Goal: Communication & Community: Answer question/provide support

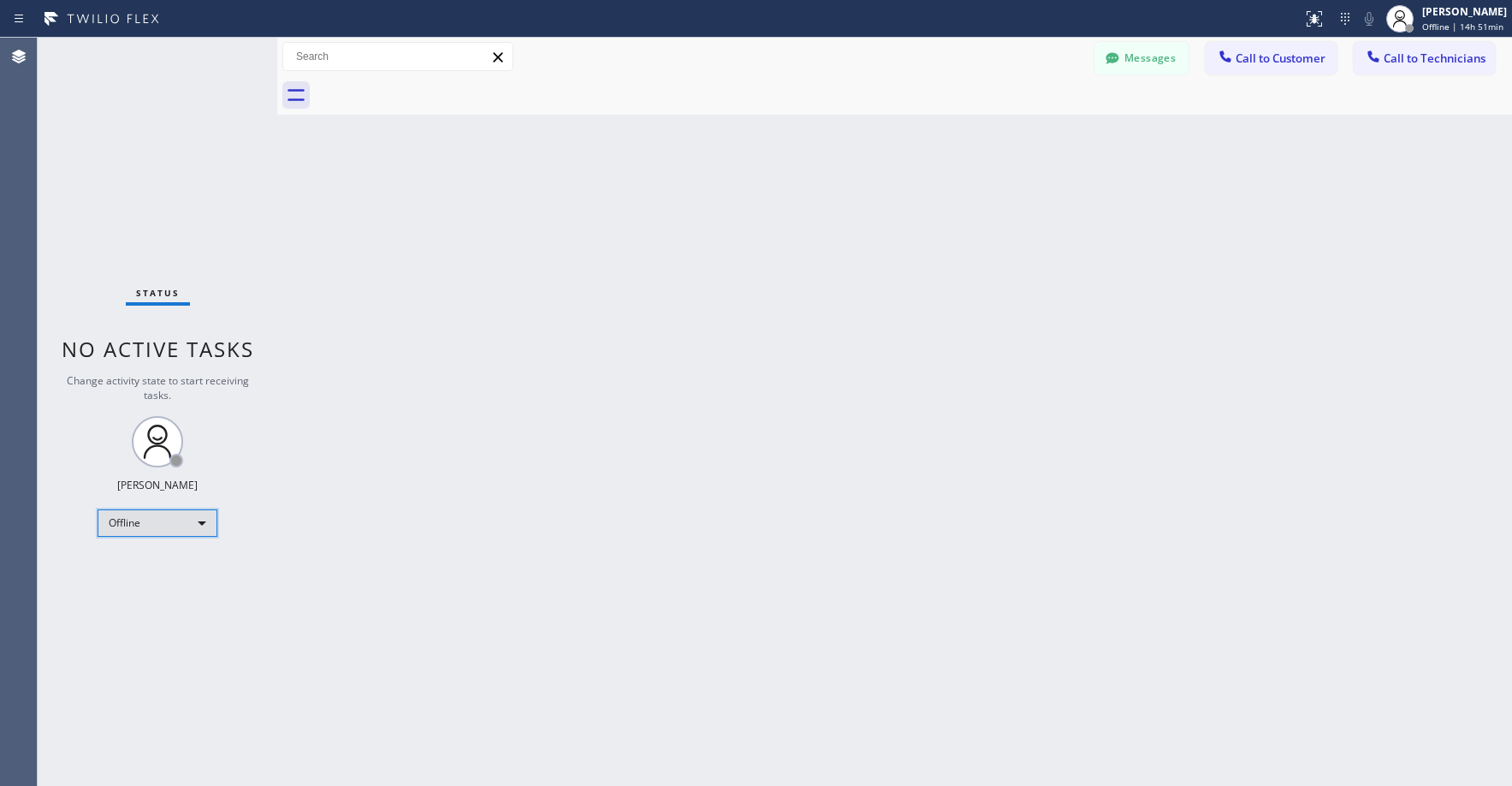
click at [151, 520] on div "Offline" at bounding box center [158, 522] width 120 height 27
click at [146, 584] on li "Unavailable" at bounding box center [157, 590] width 117 height 21
click at [484, 548] on div "Back to Dashboard Change Sender ID Customers Technicians Select a contact Outbo…" at bounding box center [894, 411] width 1235 height 748
click at [178, 190] on div "Status No active tasks Change activity state to start receiving tasks. [PERSON_…" at bounding box center [157, 411] width 240 height 748
click at [151, 177] on div "Status No active tasks Change activity state to start receiving tasks. [PERSON_…" at bounding box center [157, 411] width 240 height 748
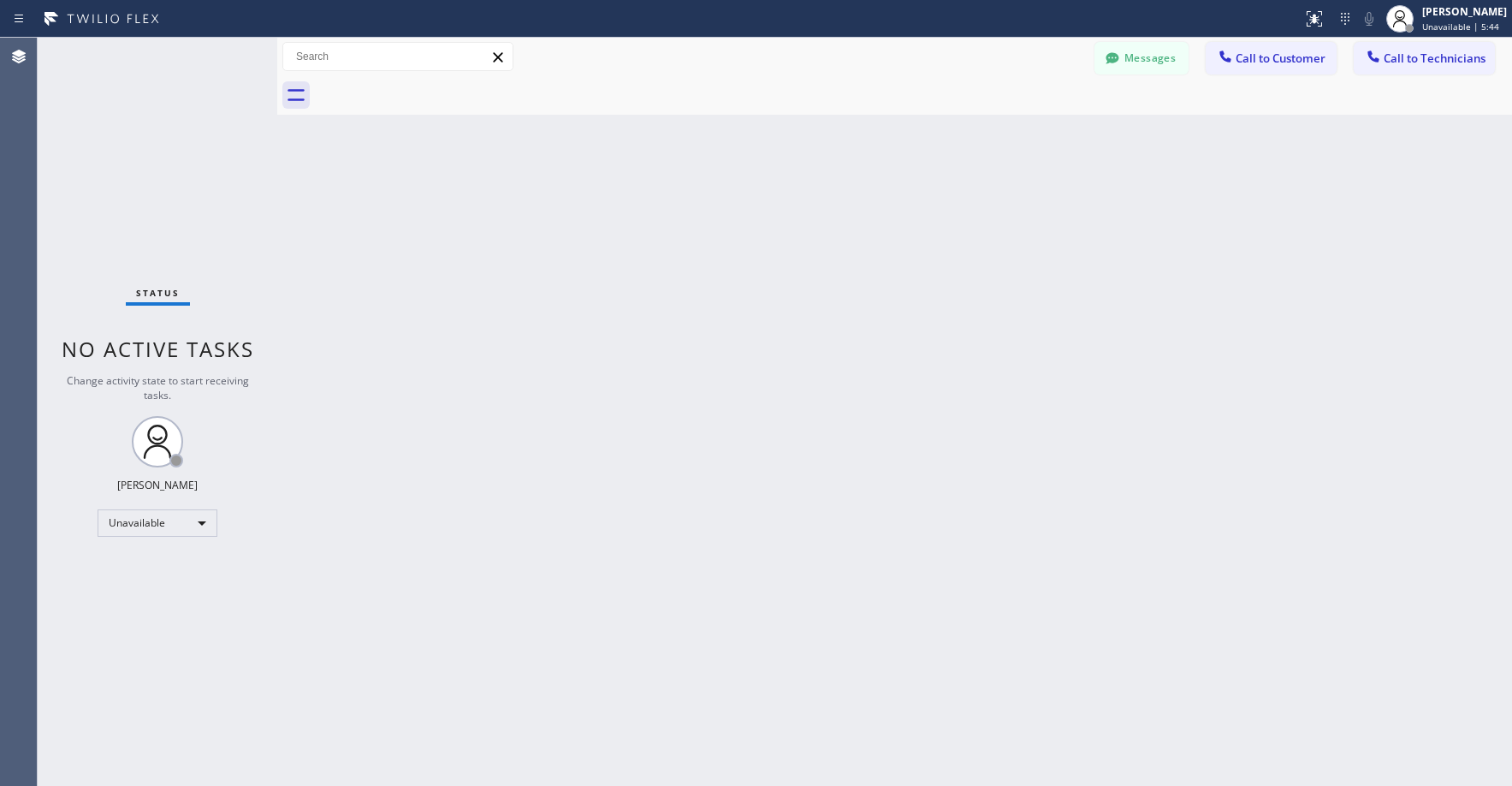
click at [162, 156] on div "Status No active tasks Change activity state to start receiving tasks. [PERSON_…" at bounding box center [157, 411] width 240 height 748
click at [119, 148] on div "Status No active tasks Change activity state to start receiving tasks. [PERSON_…" at bounding box center [157, 411] width 240 height 748
click at [157, 122] on div "Status No active tasks Change activity state to start receiving tasks. [PERSON_…" at bounding box center [157, 411] width 240 height 748
click at [1143, 65] on button "Messages" at bounding box center [1142, 58] width 94 height 32
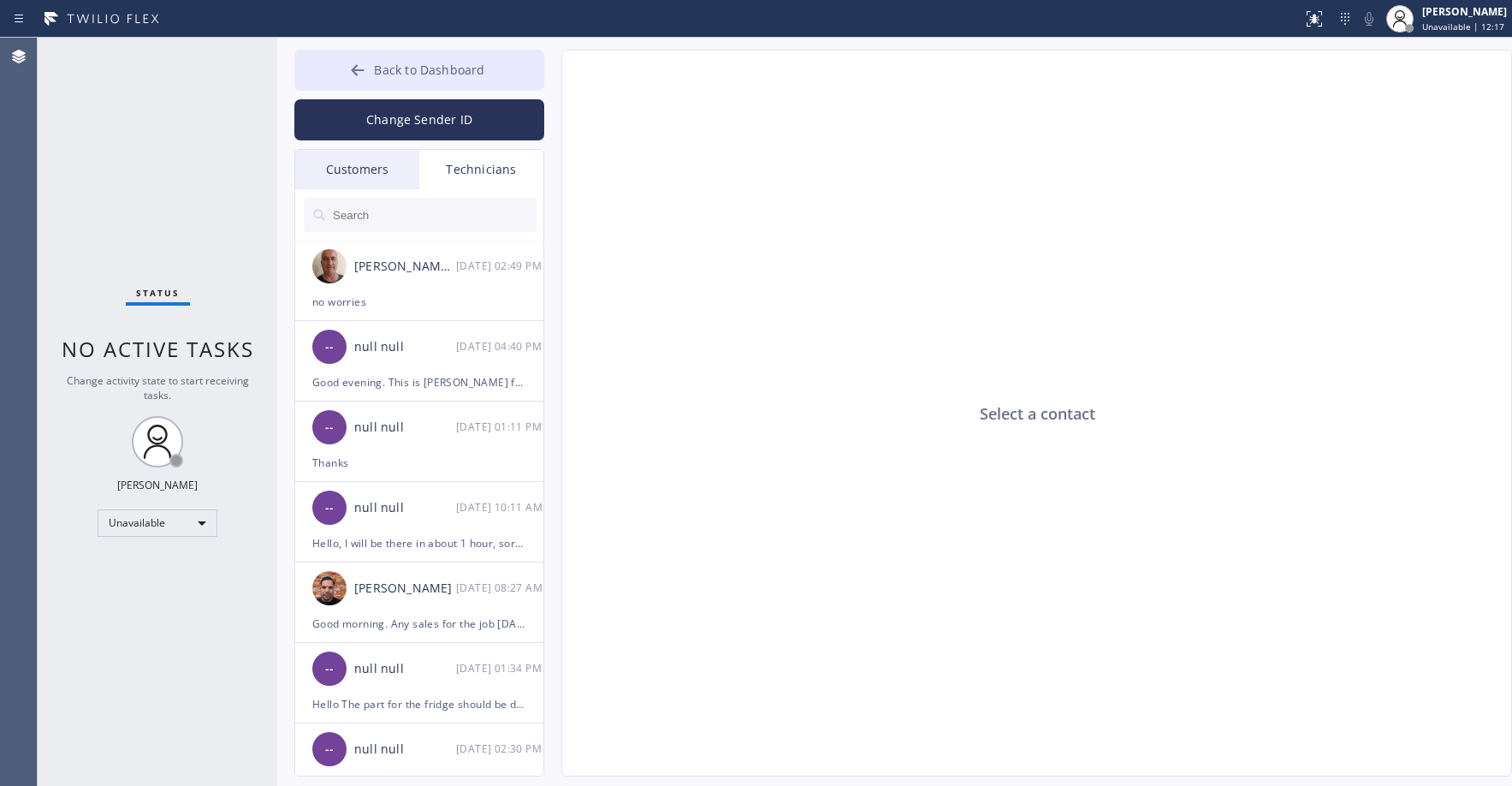
click at [372, 61] on button "Back to Dashboard" at bounding box center [419, 70] width 250 height 41
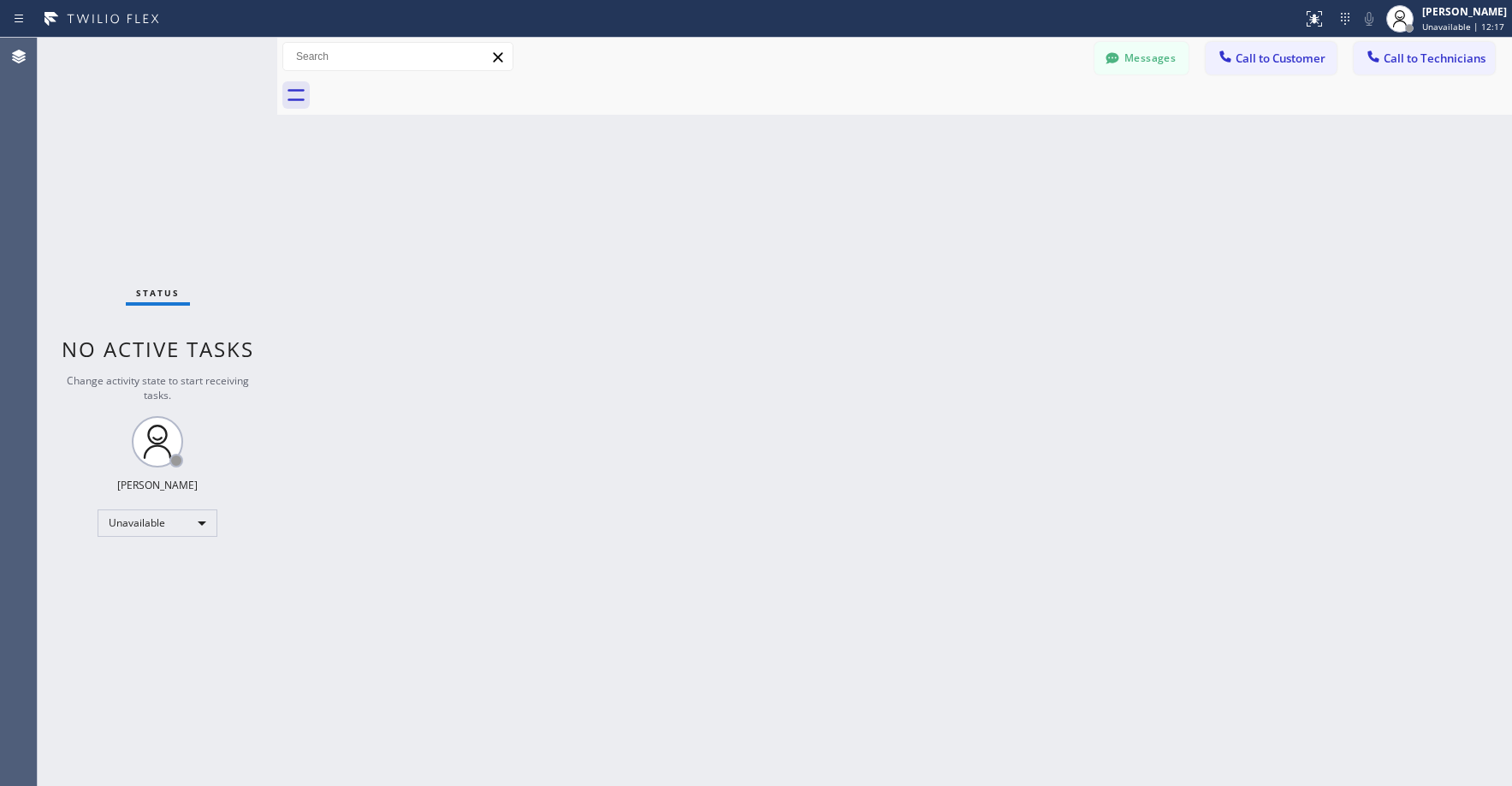
drag, startPoint x: 163, startPoint y: 107, endPoint x: 131, endPoint y: 380, distance: 274.9
click at [162, 109] on div "Status No active tasks Change activity state to start receiving tasks. [PERSON_…" at bounding box center [157, 411] width 240 height 748
click at [161, 154] on div "Status No active tasks Change activity state to start receiving tasks. [PERSON_…" at bounding box center [157, 411] width 240 height 748
click at [1135, 68] on button "Messages" at bounding box center [1142, 58] width 94 height 32
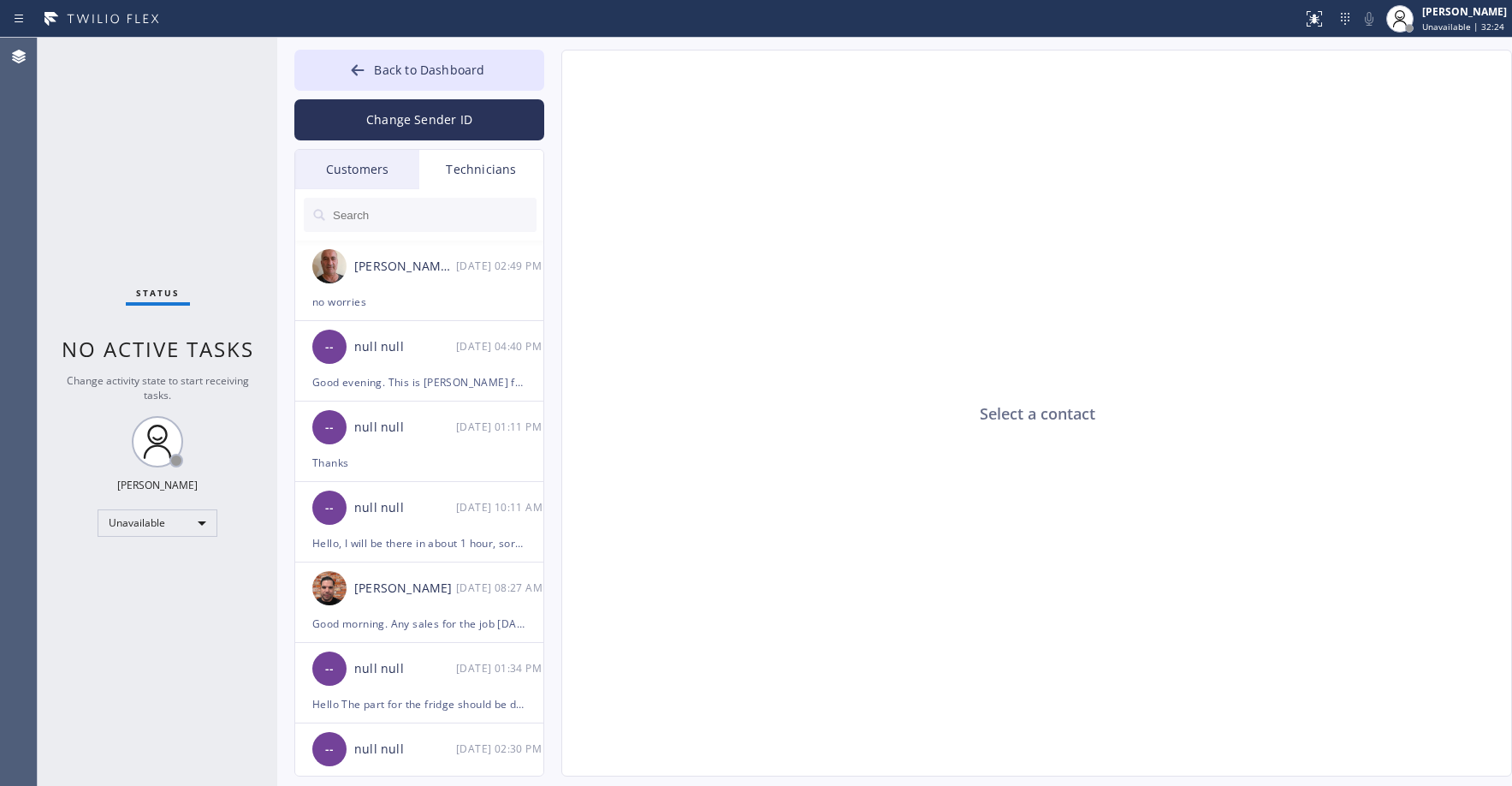
click at [369, 164] on div "Customers" at bounding box center [357, 169] width 124 height 39
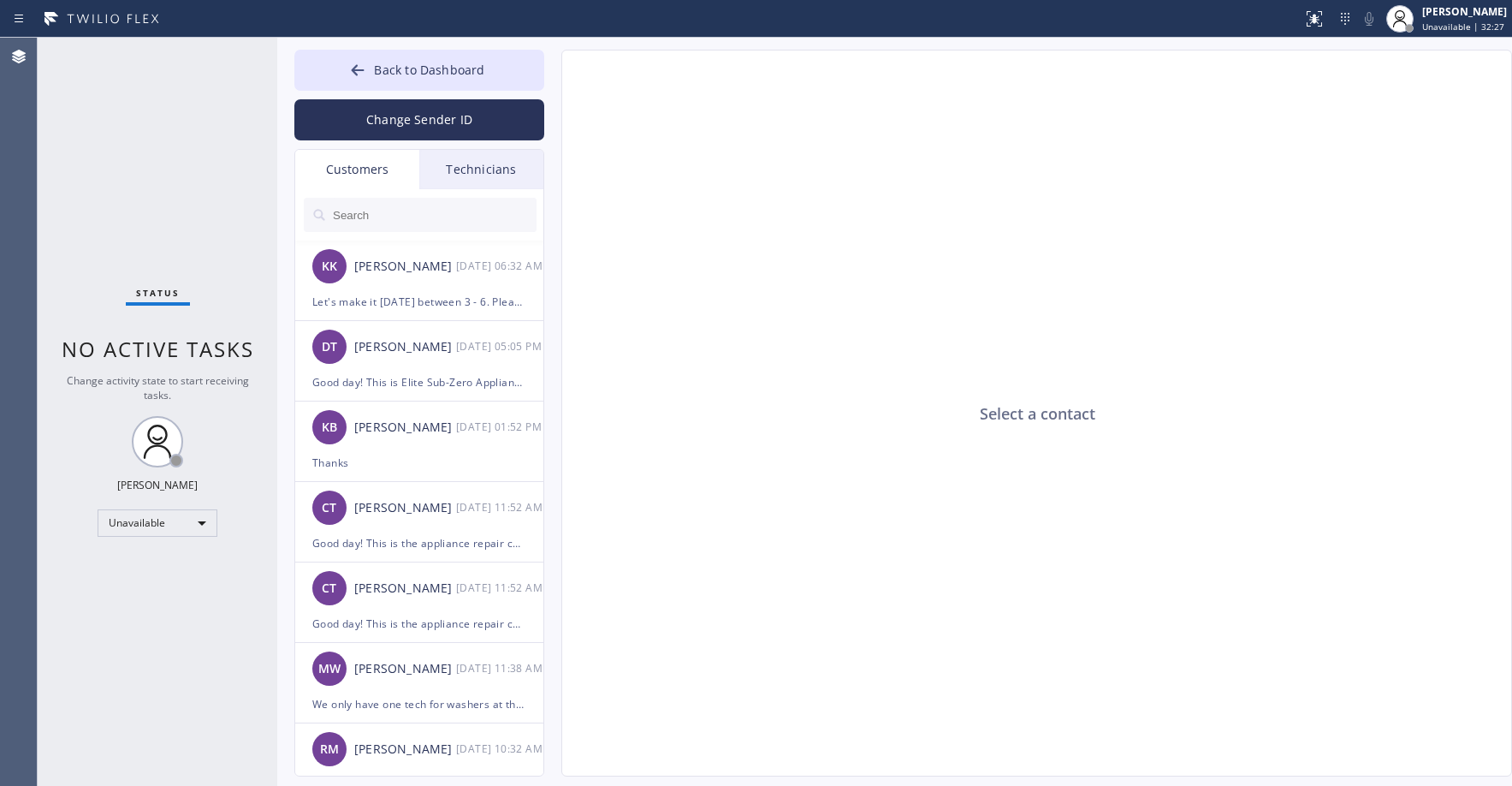
click at [384, 220] on input "text" at bounding box center [434, 214] width 206 height 34
click at [409, 286] on div "KK [PERSON_NAME] [DATE] 06:32 AM" at bounding box center [420, 266] width 250 height 51
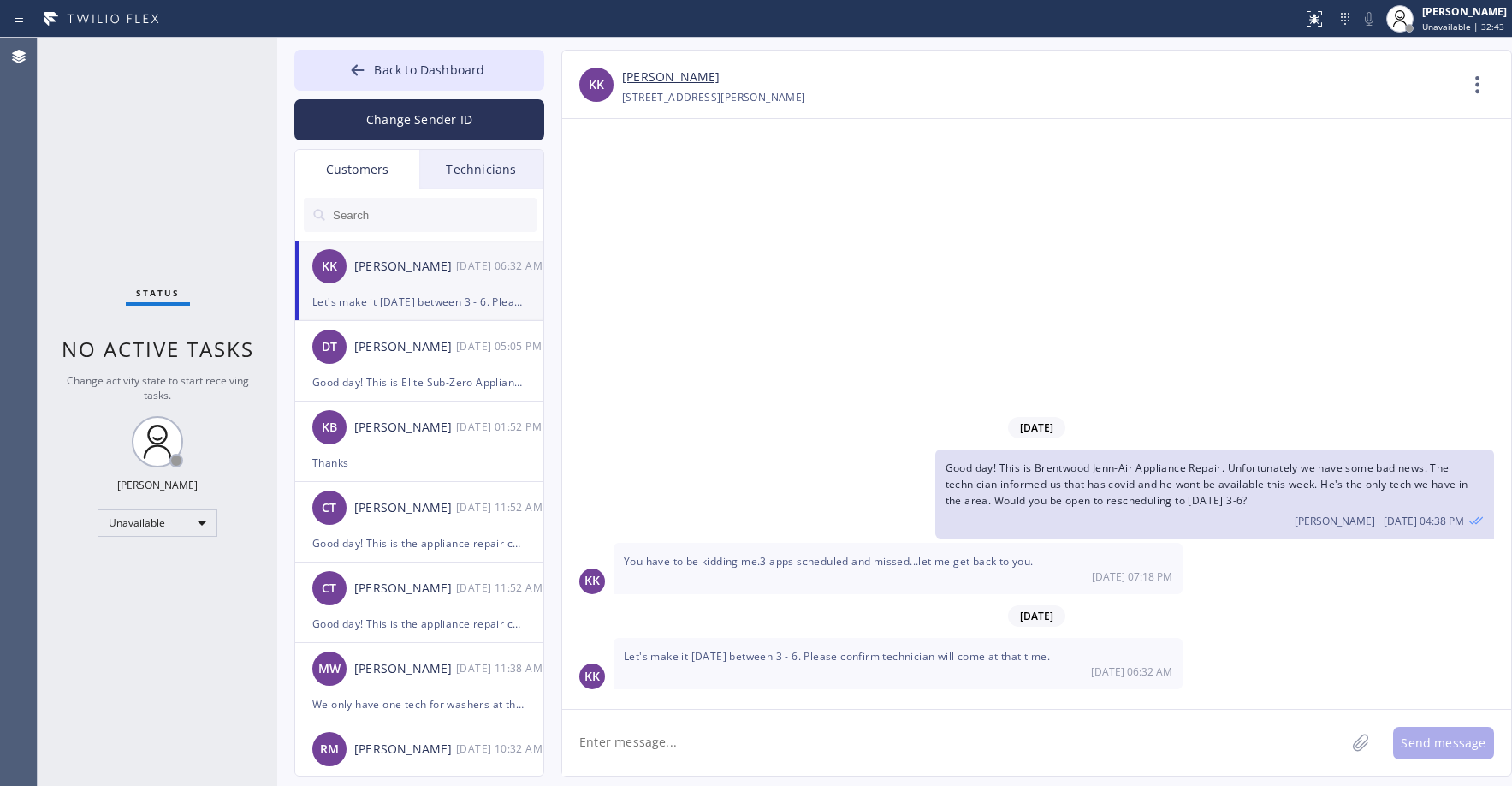
click at [366, 220] on input "text" at bounding box center [434, 214] width 206 height 34
paste input "2DP7LI"
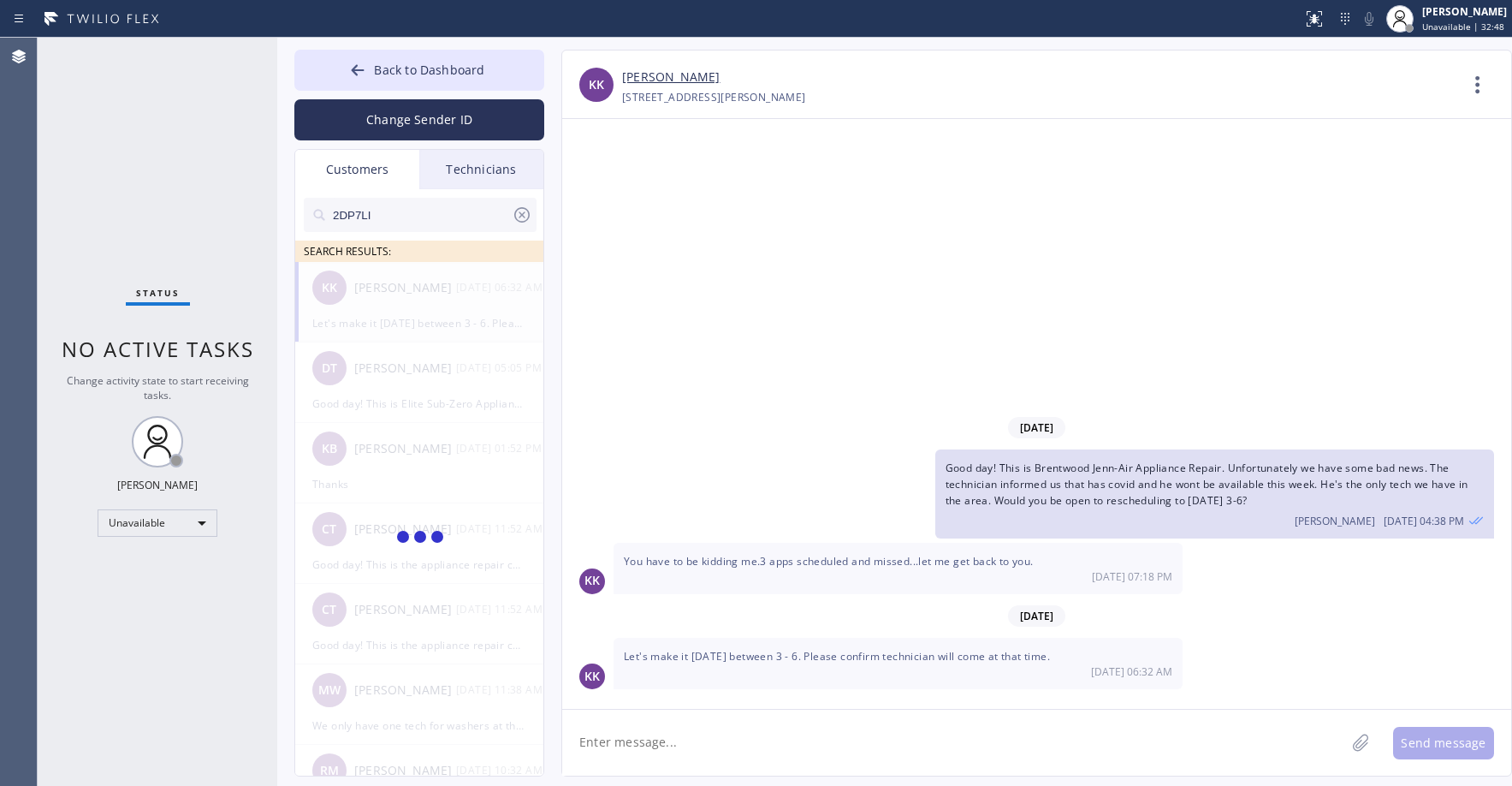
type input "2DP7LI"
click at [646, 78] on link "[PERSON_NAME]" at bounding box center [671, 78] width 98 height 20
click at [113, 132] on div "Status No active tasks Change activity state to start receiving tasks. [PERSON_…" at bounding box center [157, 411] width 240 height 748
click at [421, 282] on div "[PERSON_NAME]" at bounding box center [405, 288] width 102 height 20
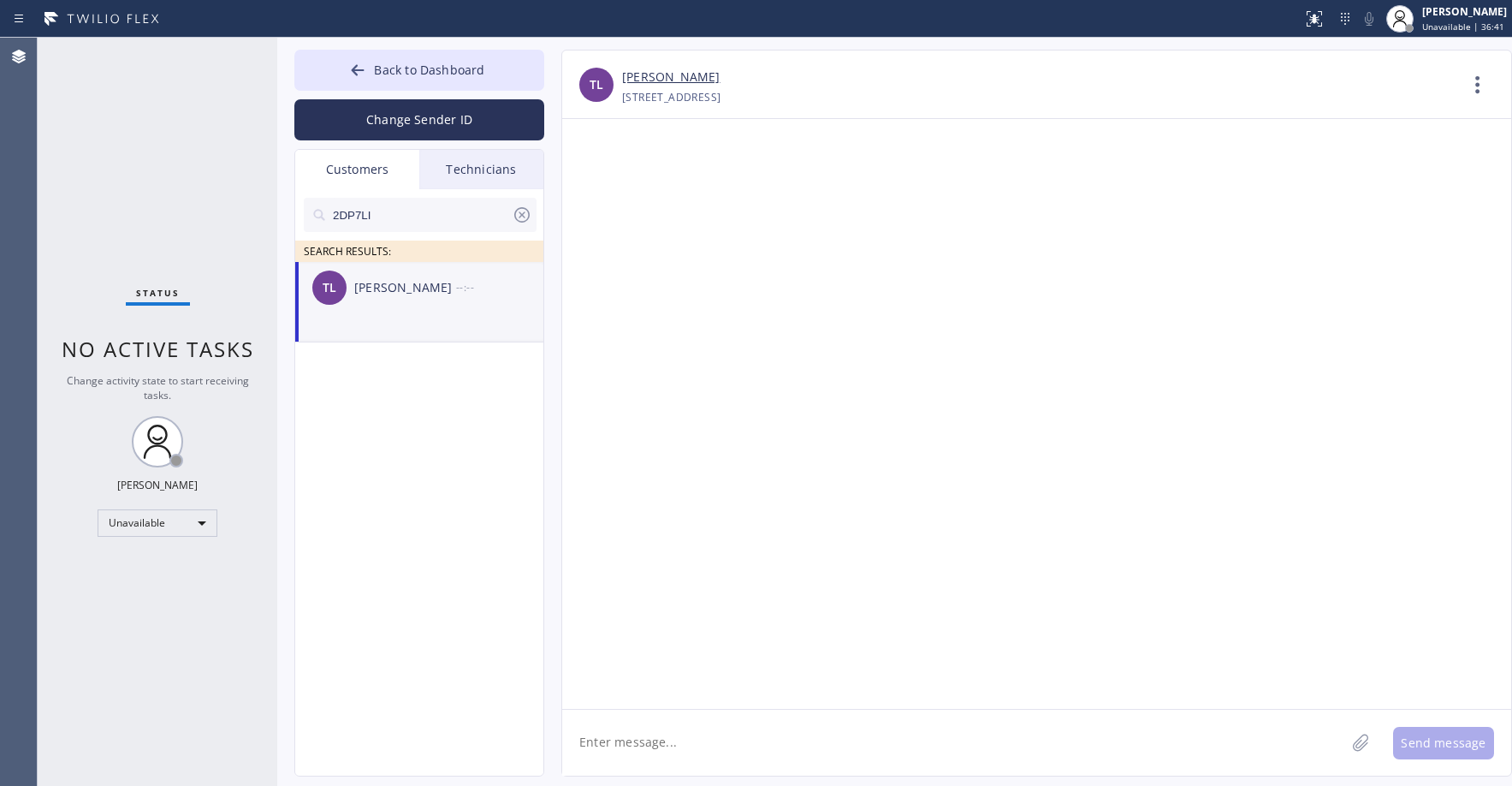
click at [668, 740] on textarea at bounding box center [953, 742] width 783 height 66
paste textarea "Good day! This is the appliance repair company you recently contacted. Unfortun…"
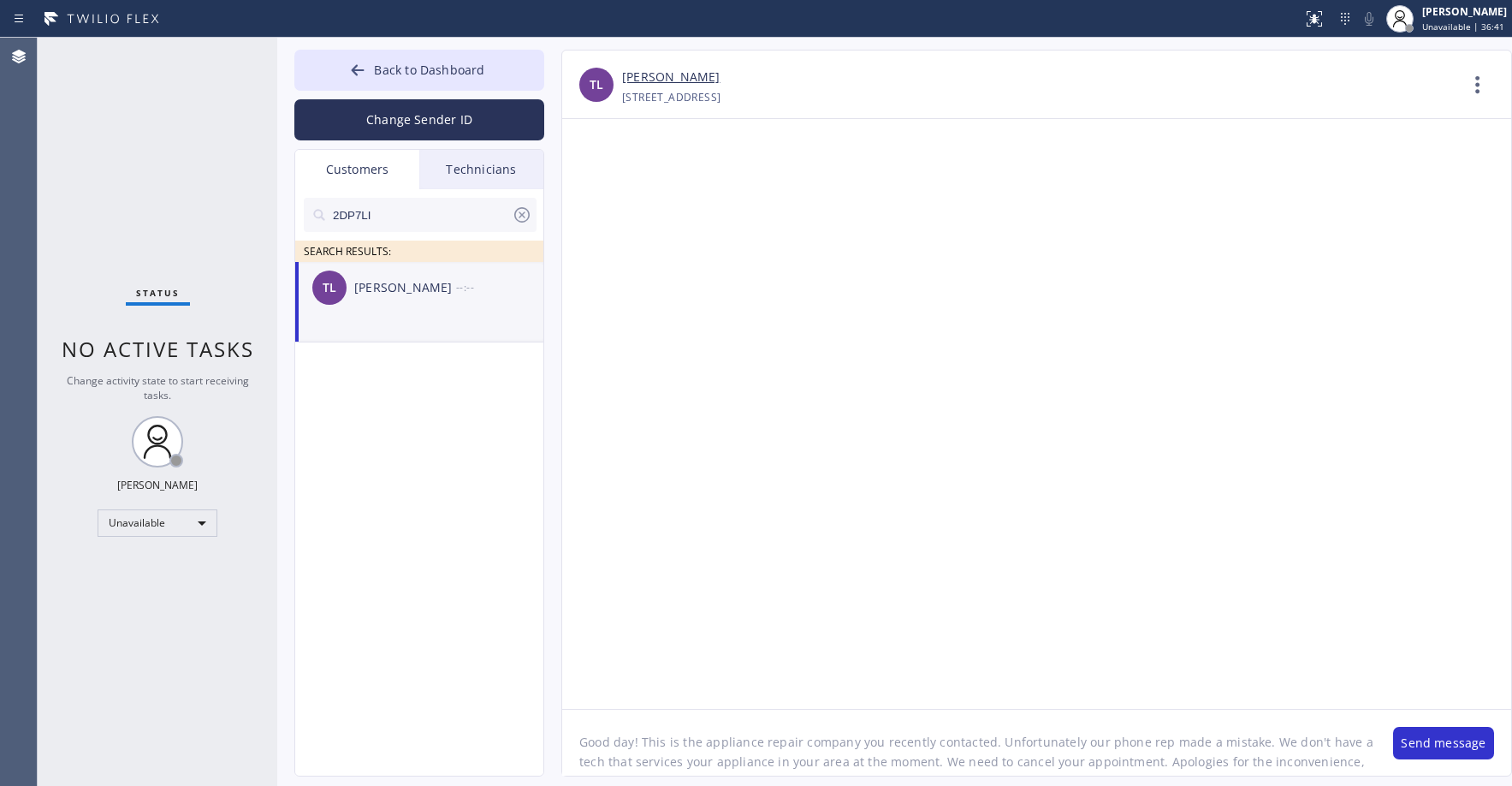
scroll to position [14, 0]
type textarea "Good day! This is the appliance repair company you recently contacted. Unfortun…"
click at [1434, 747] on button "Send message" at bounding box center [1444, 742] width 101 height 32
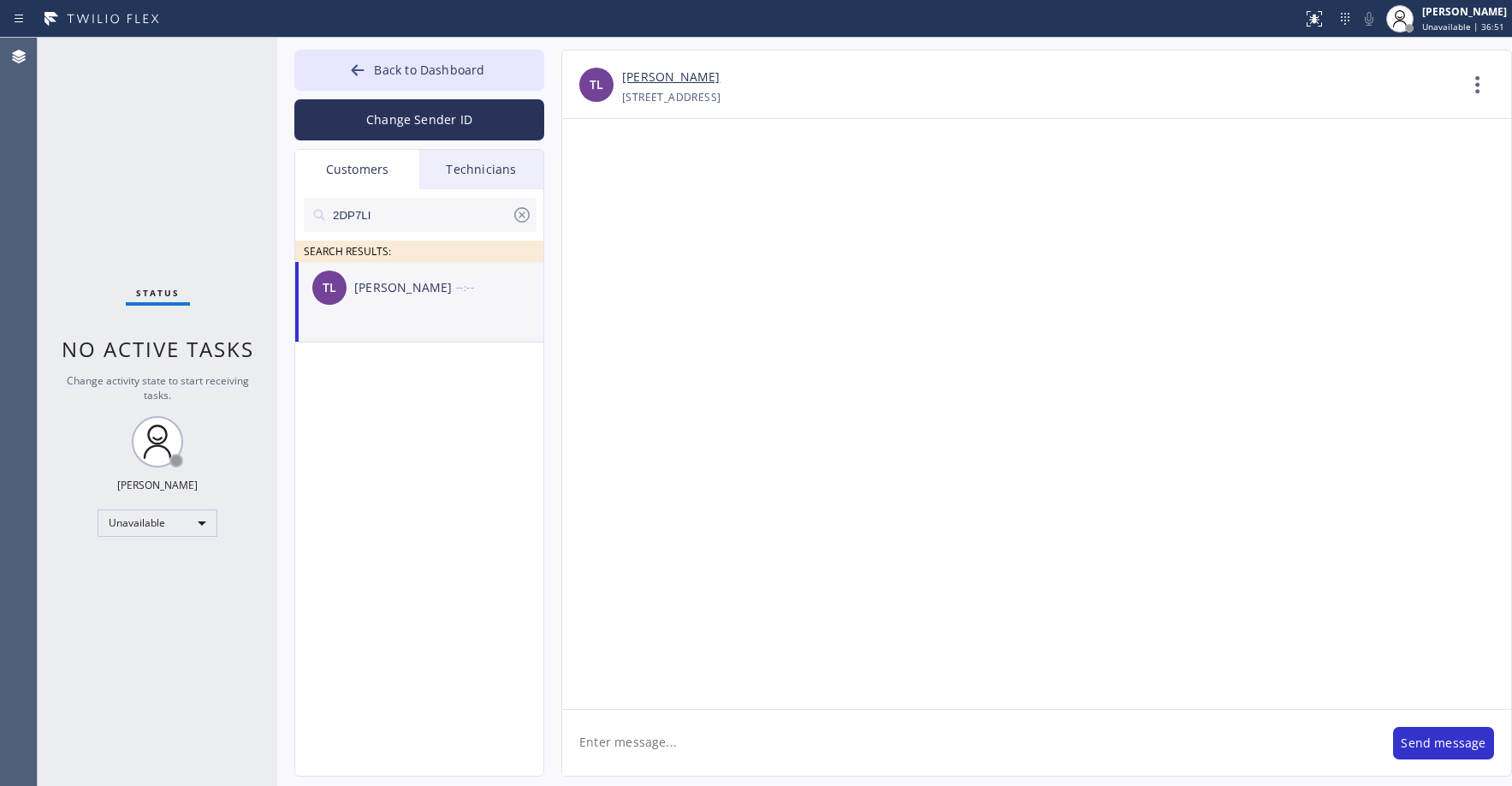
scroll to position [0, 0]
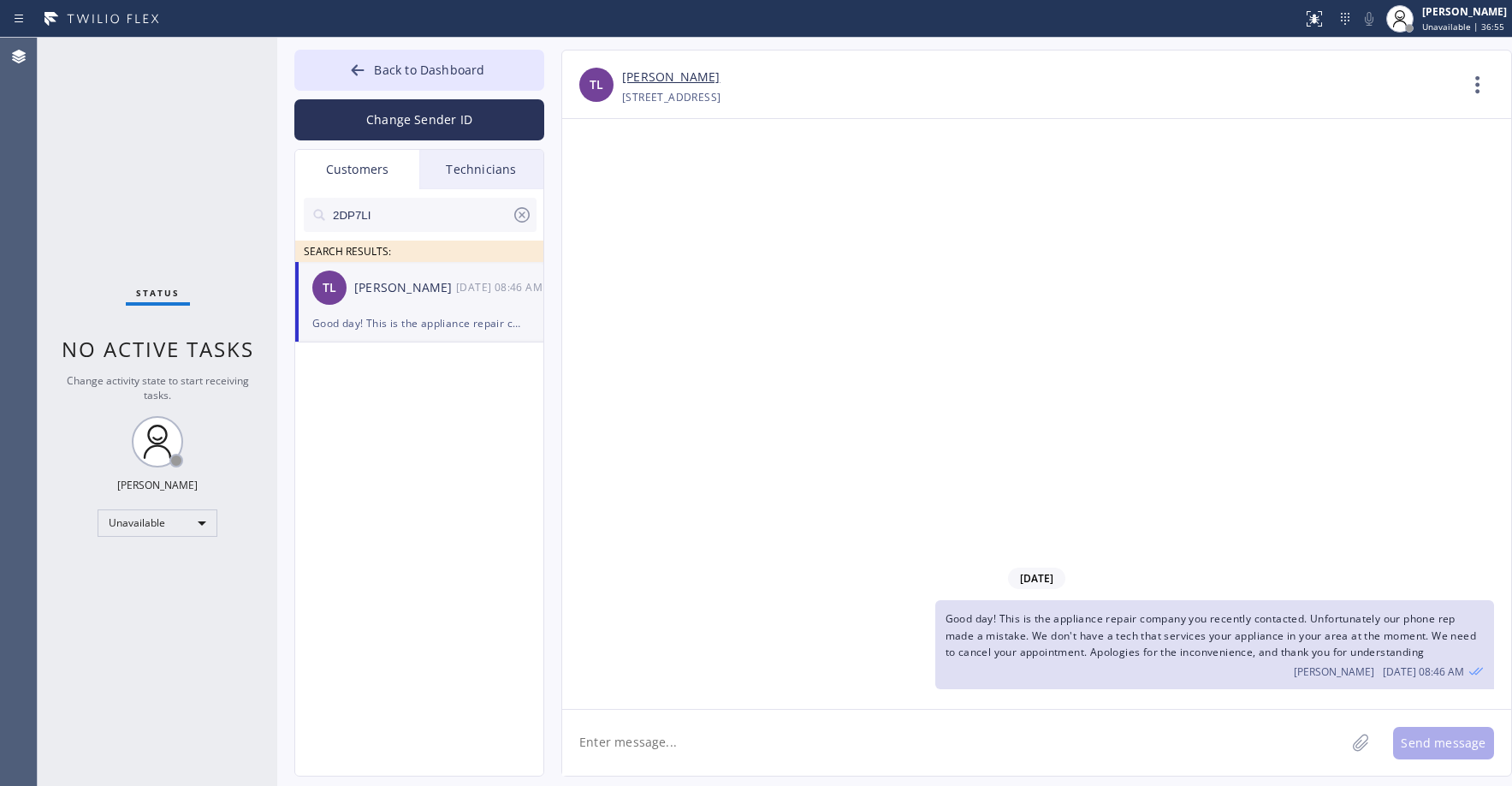
click at [664, 72] on link "[PERSON_NAME]" at bounding box center [671, 78] width 98 height 20
click at [151, 97] on div "Status No active tasks Change activity state to start receiving tasks. [PERSON_…" at bounding box center [157, 411] width 240 height 748
click at [476, 55] on button "Back to Dashboard" at bounding box center [419, 70] width 250 height 41
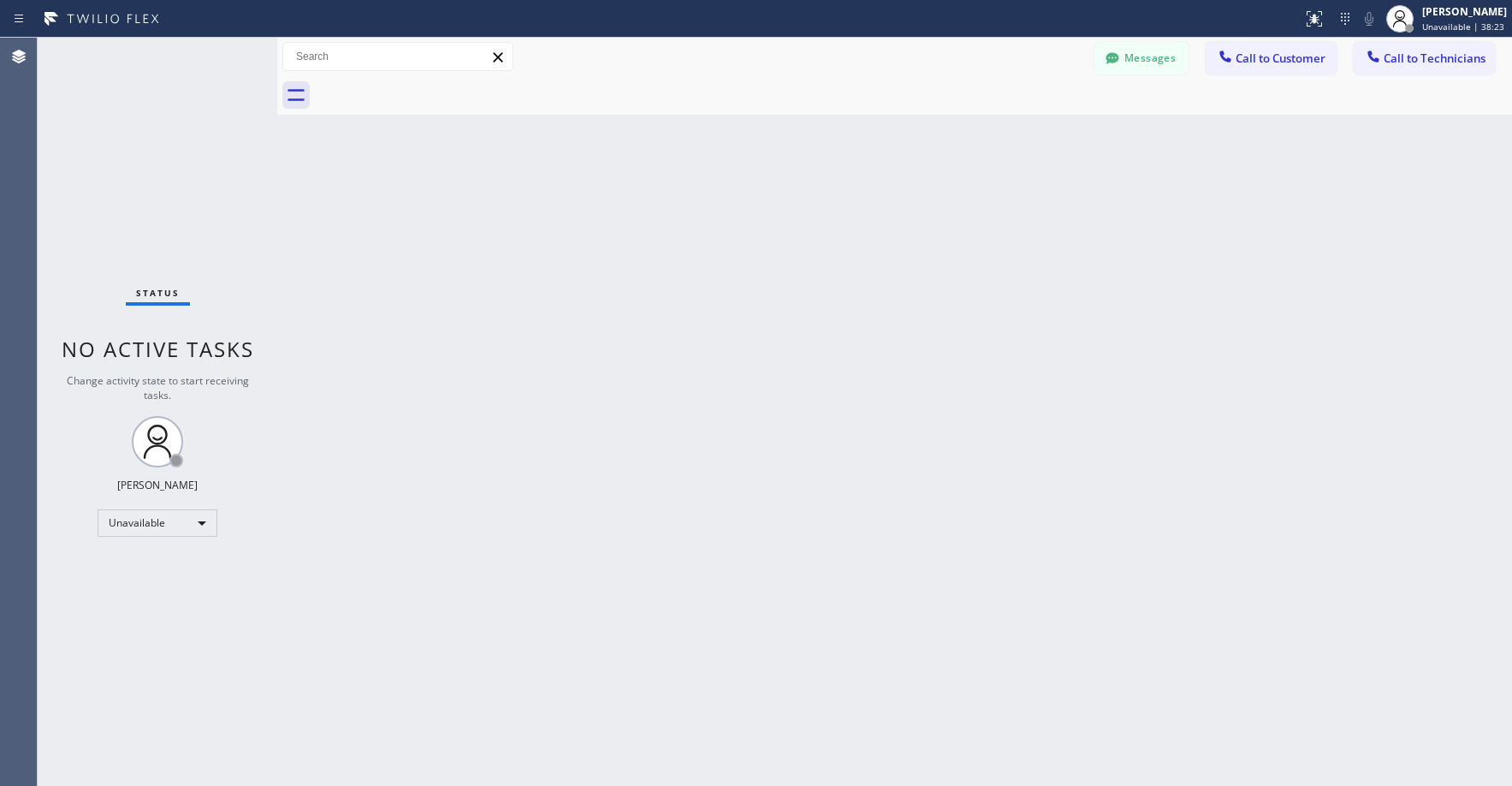
click at [165, 126] on div "Status No active tasks Change activity state to start receiving tasks. [PERSON_…" at bounding box center [157, 411] width 240 height 748
click at [112, 193] on div "Status No active tasks Change activity state to start receiving tasks. [PERSON_…" at bounding box center [157, 411] width 240 height 748
click at [166, 158] on div "Status No active tasks Change activity state to start receiving tasks. [PERSON_…" at bounding box center [157, 411] width 240 height 748
drag, startPoint x: 132, startPoint y: 139, endPoint x: 302, endPoint y: 72, distance: 182.7
click at [134, 142] on div "Status No active tasks Change activity state to start receiving tasks. [PERSON_…" at bounding box center [157, 411] width 240 height 748
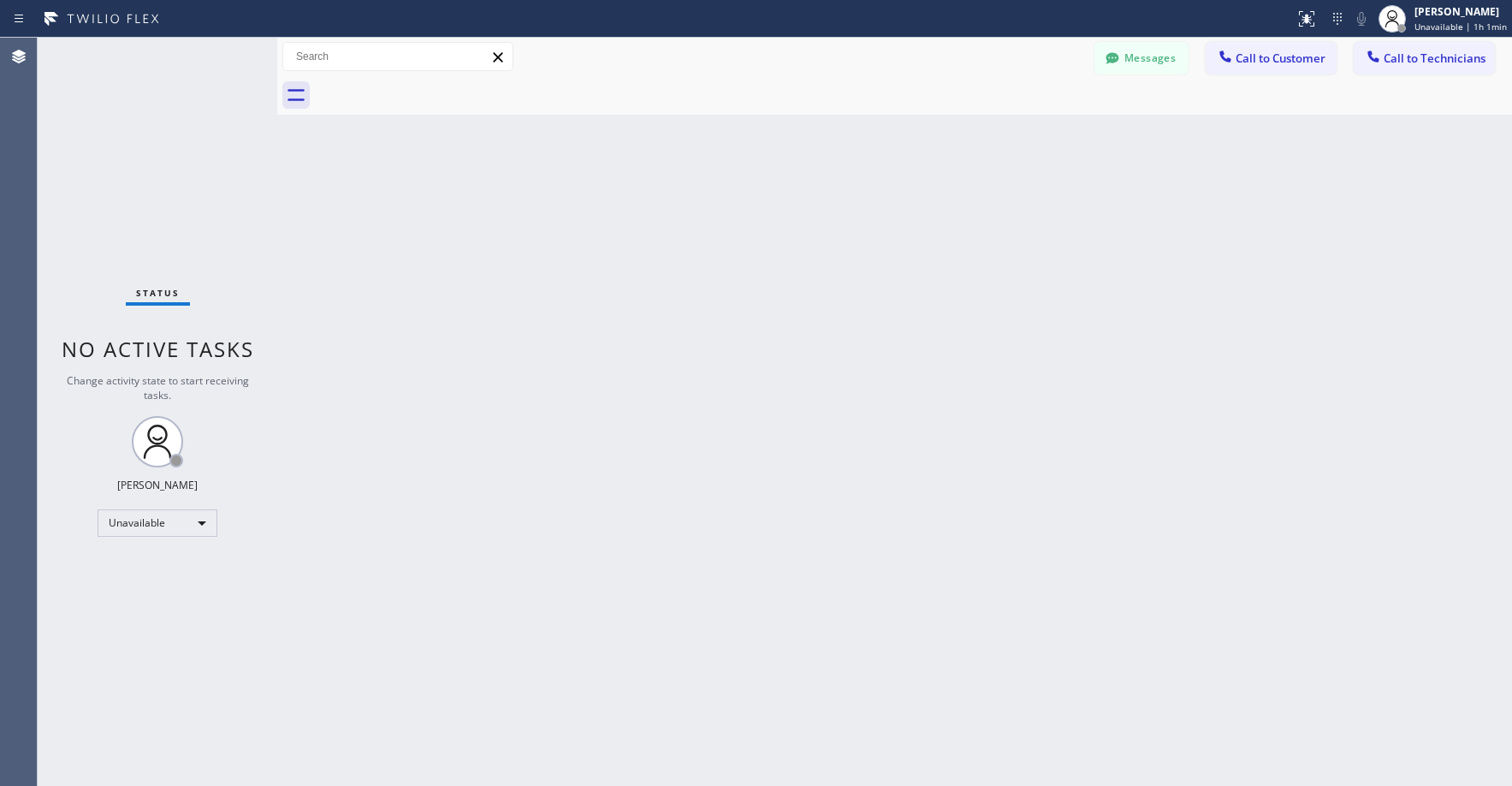
drag, startPoint x: 120, startPoint y: 186, endPoint x: 86, endPoint y: 374, distance: 191.0
click at [120, 196] on div "Status No active tasks Change activity state to start receiving tasks. [PERSON_…" at bounding box center [157, 411] width 240 height 748
click at [116, 162] on div "Status No active tasks Change activity state to start receiving tasks. [PERSON_…" at bounding box center [157, 411] width 240 height 748
click at [160, 129] on div "Status No active tasks Change activity state to start receiving tasks. [PERSON_…" at bounding box center [157, 411] width 240 height 748
click at [154, 94] on div "Status No active tasks Change activity state to start receiving tasks. [PERSON_…" at bounding box center [157, 411] width 240 height 748
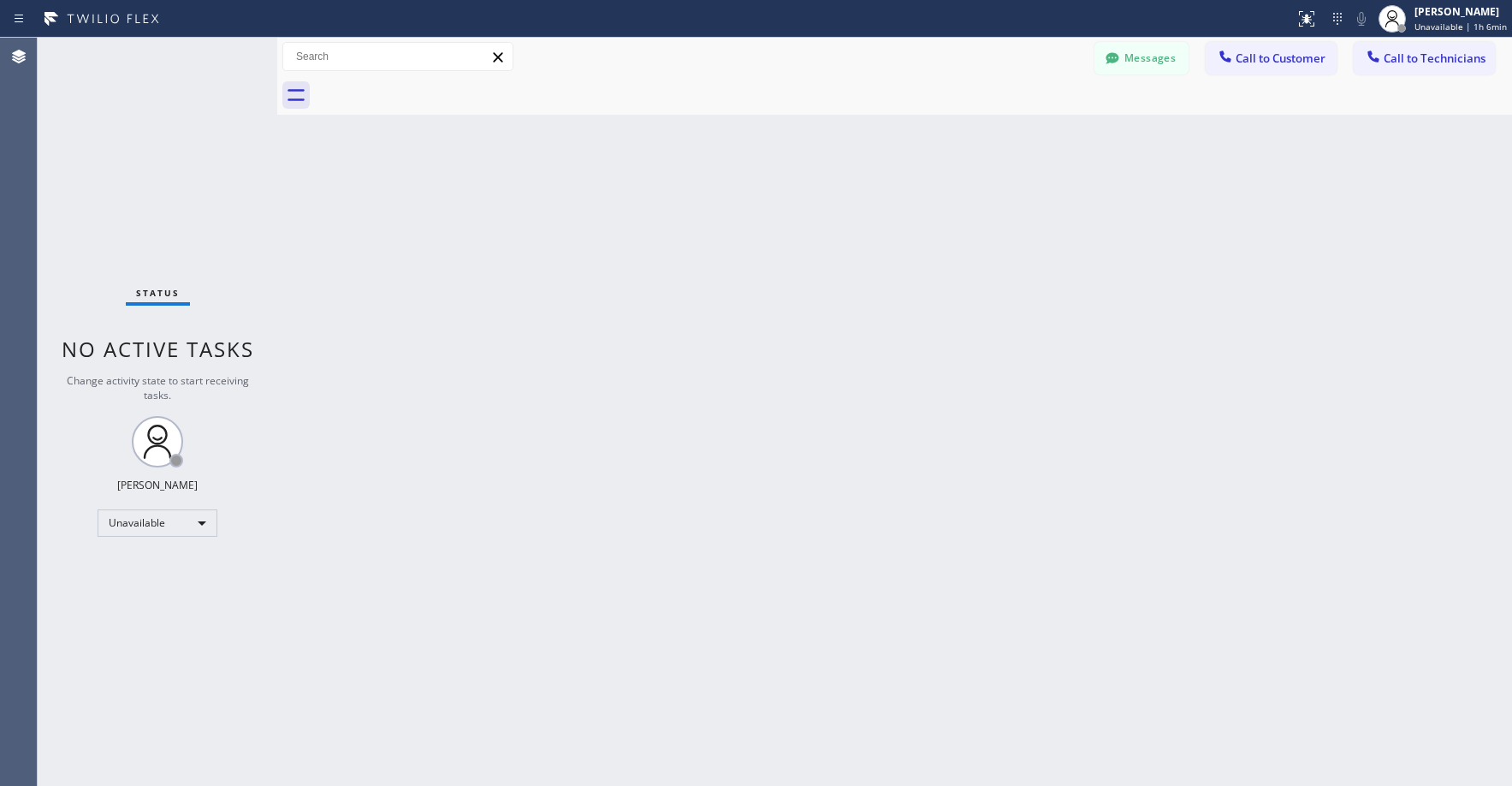
drag, startPoint x: 118, startPoint y: 135, endPoint x: 64, endPoint y: 401, distance: 271.4
click at [118, 139] on div "Status No active tasks Change activity state to start receiving tasks. [PERSON_…" at bounding box center [157, 411] width 240 height 748
click at [108, 123] on div "Status No active tasks Change activity state to start receiving tasks. [PERSON_…" at bounding box center [157, 411] width 240 height 748
click at [125, 161] on div "Status No active tasks Change activity state to start receiving tasks. [PERSON_…" at bounding box center [157, 411] width 240 height 748
click at [127, 129] on div "Status No active tasks Change activity state to start receiving tasks. [PERSON_…" at bounding box center [157, 411] width 240 height 748
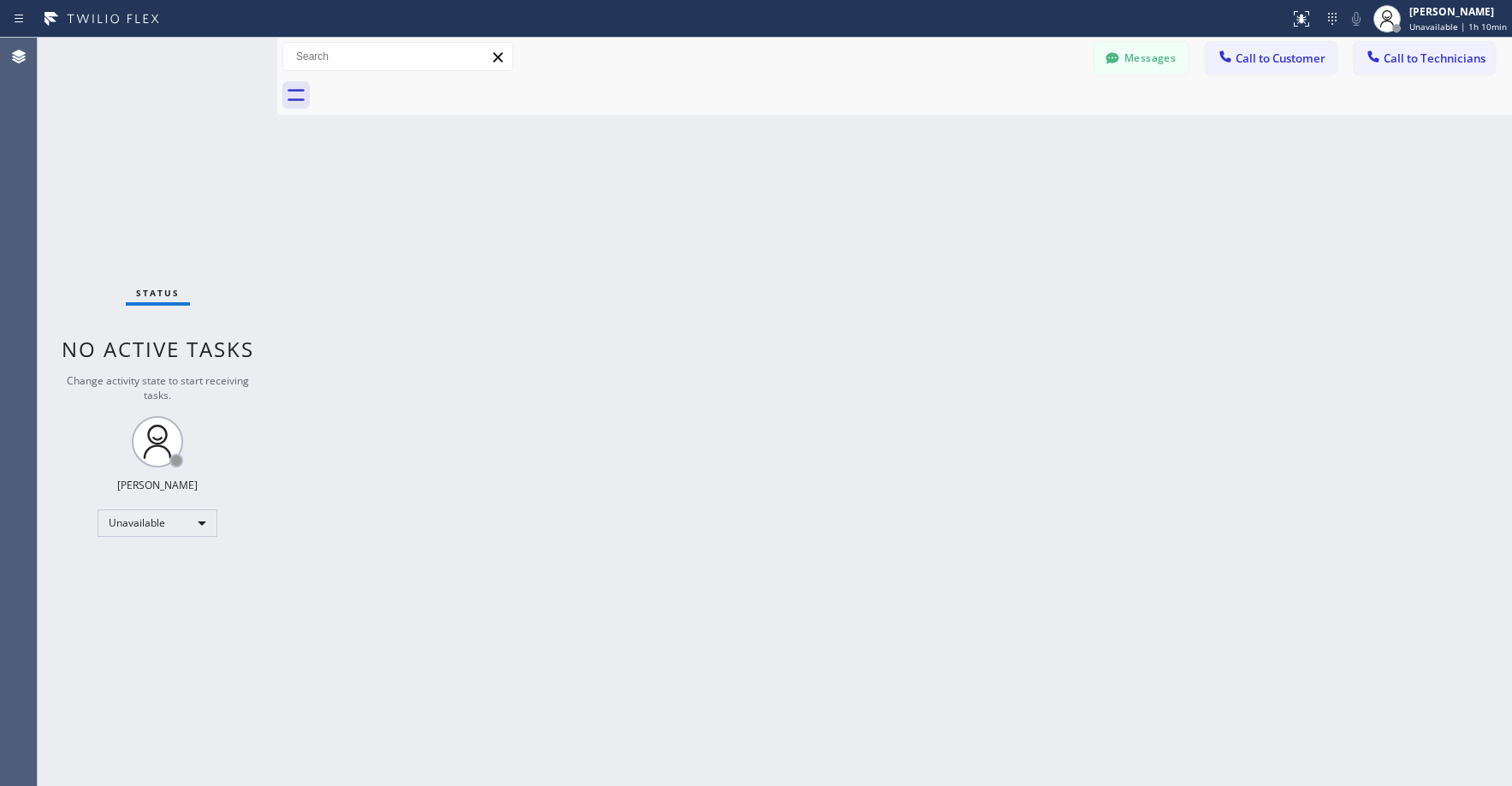
click at [157, 208] on div "Status No active tasks Change activity state to start receiving tasks. [PERSON_…" at bounding box center [157, 411] width 240 height 748
drag, startPoint x: 166, startPoint y: 146, endPoint x: 185, endPoint y: 136, distance: 21.5
click at [167, 146] on div "Status No active tasks Change activity state to start receiving tasks. [PERSON_…" at bounding box center [157, 411] width 240 height 748
drag, startPoint x: 95, startPoint y: 107, endPoint x: 369, endPoint y: 100, distance: 274.1
click at [102, 108] on div "Status No active tasks Change activity state to start receiving tasks. [PERSON_…" at bounding box center [157, 411] width 240 height 748
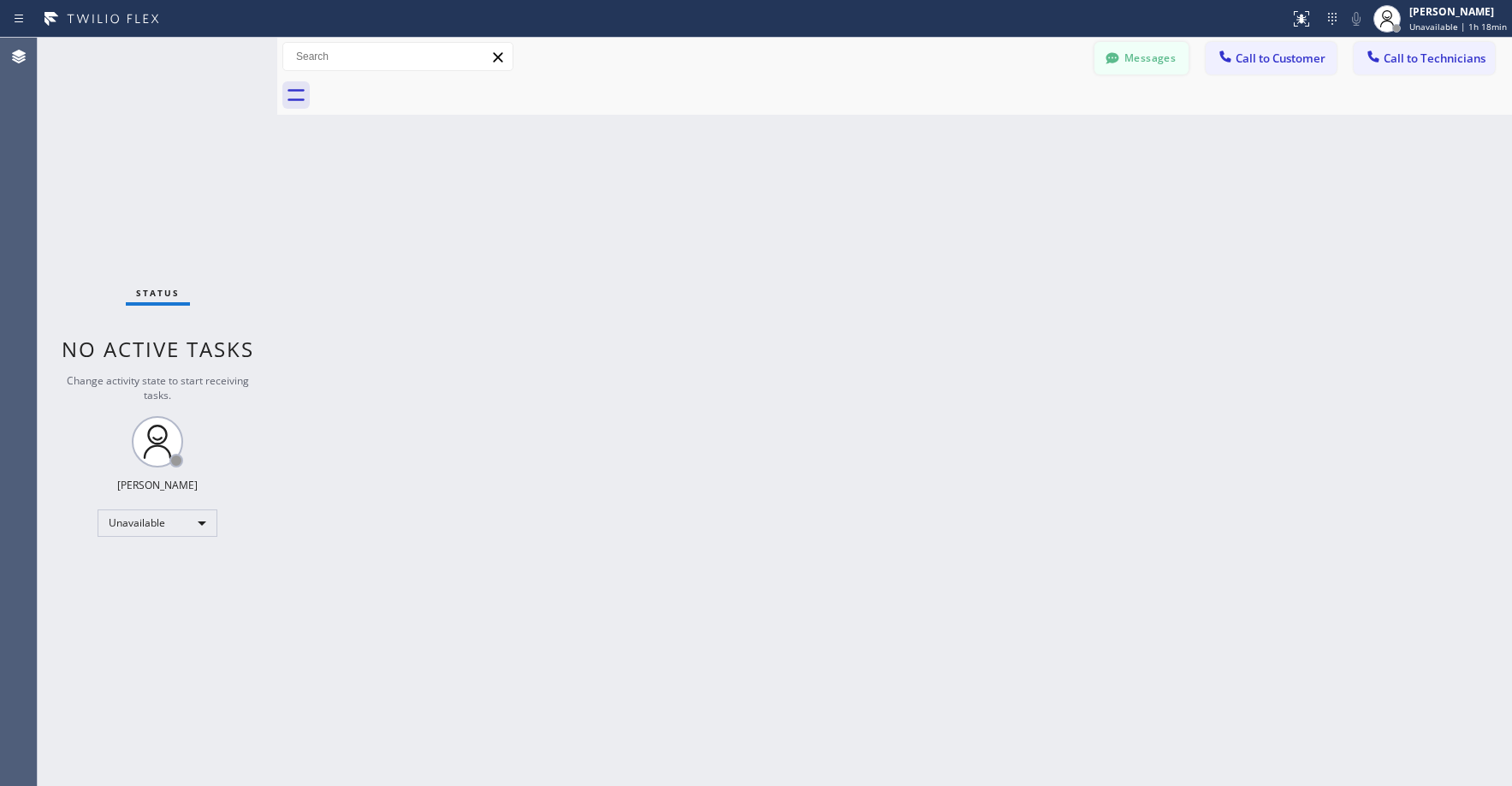
click at [1133, 60] on button "Messages" at bounding box center [1142, 58] width 94 height 32
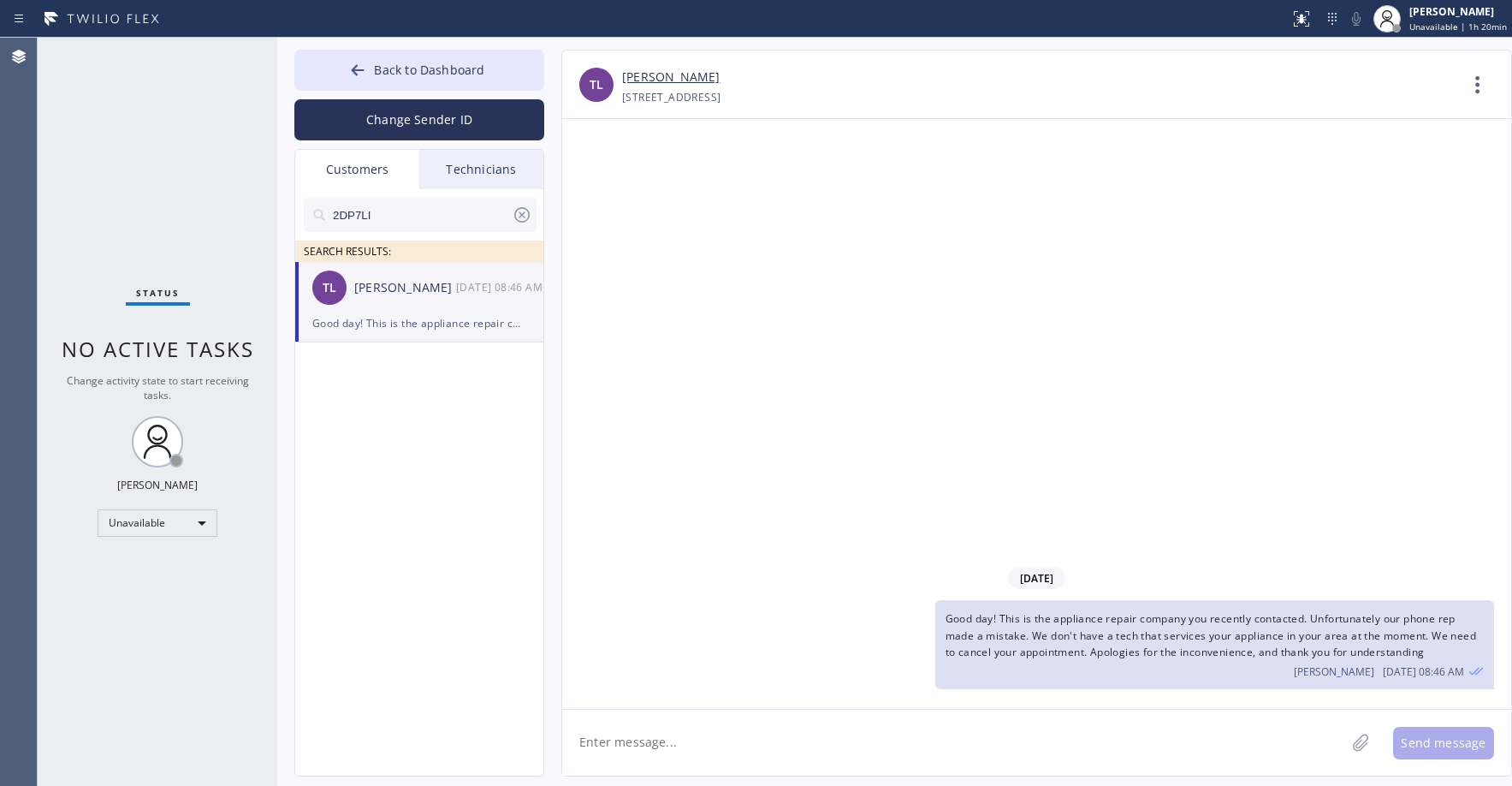
click at [160, 133] on div "Status No active tasks Change activity state to start receiving tasks. [PERSON_…" at bounding box center [157, 411] width 240 height 748
click at [180, 180] on div "Status No active tasks Change activity state to start receiving tasks. [PERSON_…" at bounding box center [157, 411] width 240 height 748
click at [445, 68] on span "Back to Dashboard" at bounding box center [429, 70] width 111 height 17
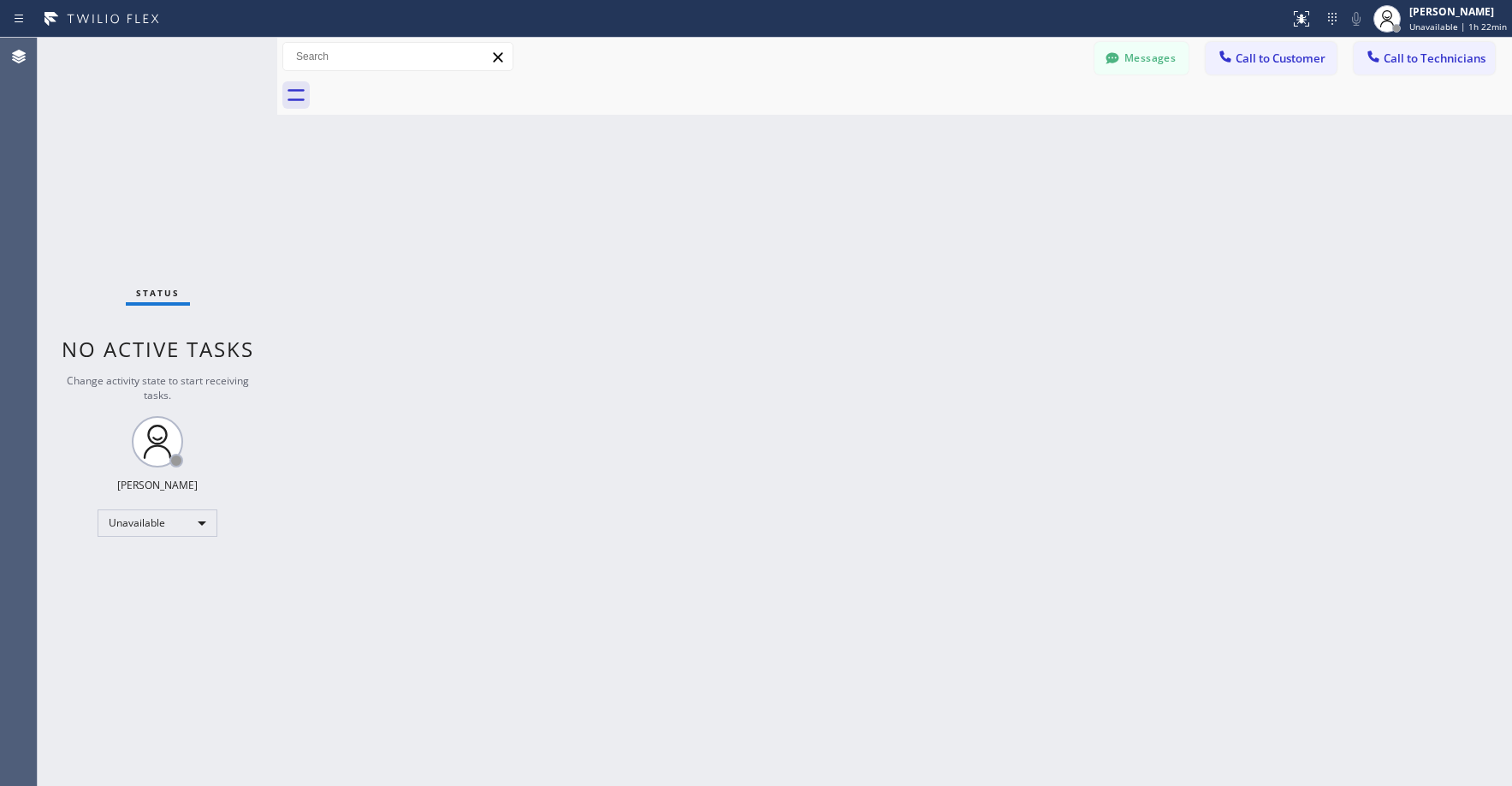
click at [152, 168] on div "Status No active tasks Change activity state to start receiving tasks. [PERSON_…" at bounding box center [157, 411] width 240 height 748
click at [114, 150] on div "Status No active tasks Change activity state to start receiving tasks. [PERSON_…" at bounding box center [157, 411] width 240 height 748
click at [1144, 66] on button "Messages" at bounding box center [1142, 58] width 94 height 32
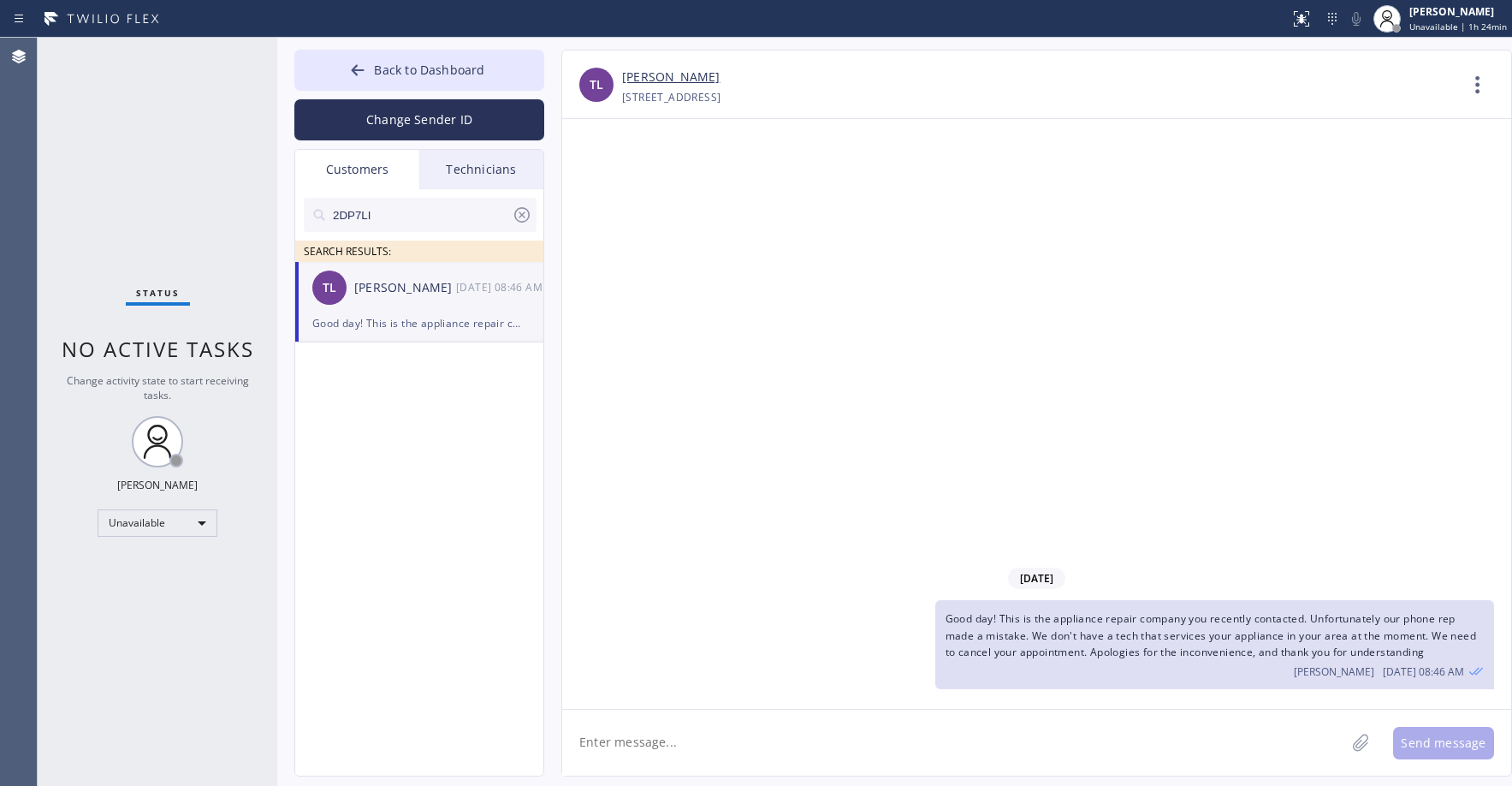
click at [397, 216] on input "2DP7LI" at bounding box center [421, 214] width 180 height 34
click at [399, 317] on li "CM [PERSON_NAME] --:--" at bounding box center [420, 302] width 250 height 80
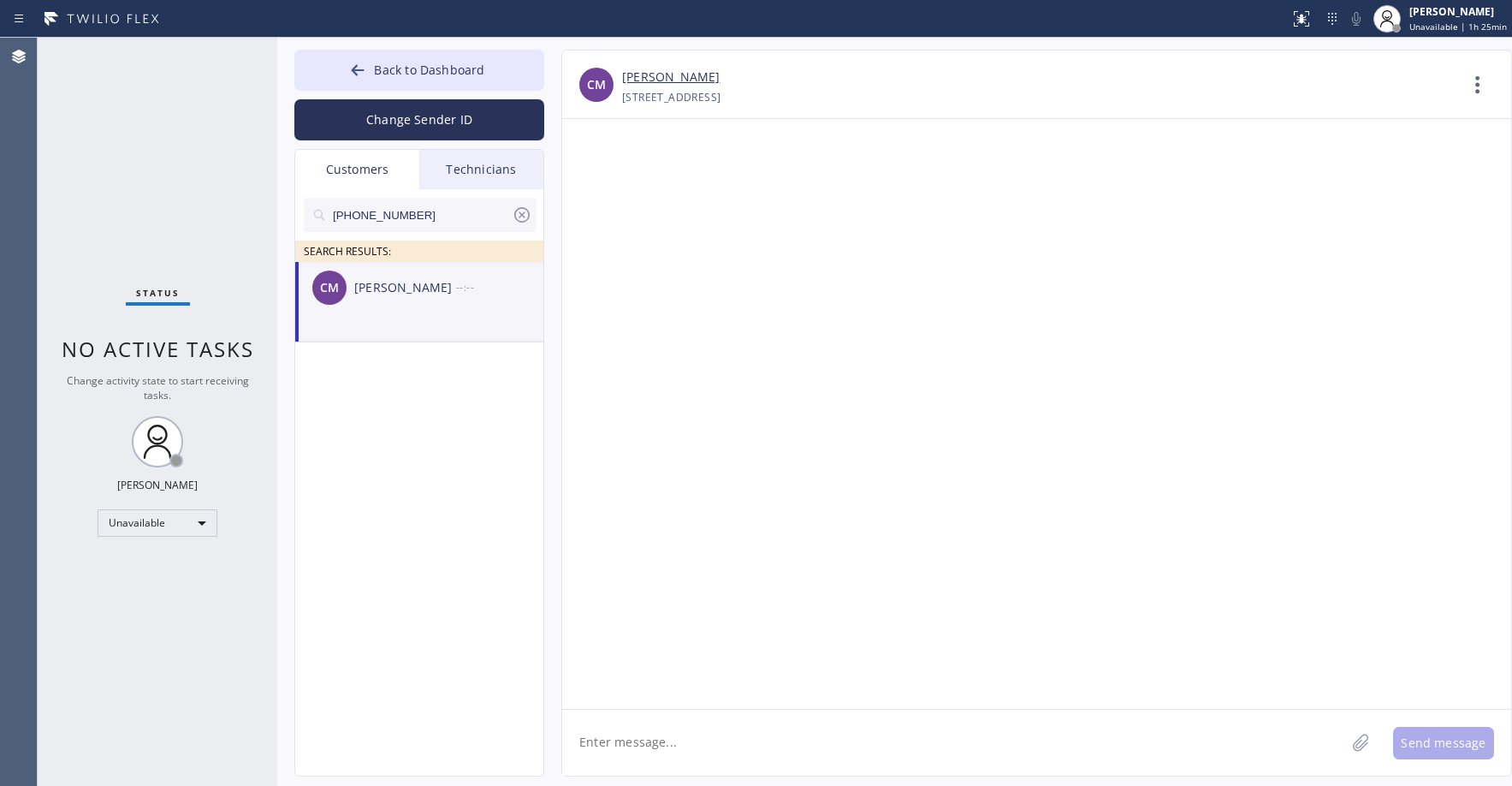
click at [648, 742] on textarea at bounding box center [953, 742] width 783 height 66
paste textarea "Hi [PERSON_NAME], this is [PERSON_NAME] reaching out from Thermador Repair Grou…"
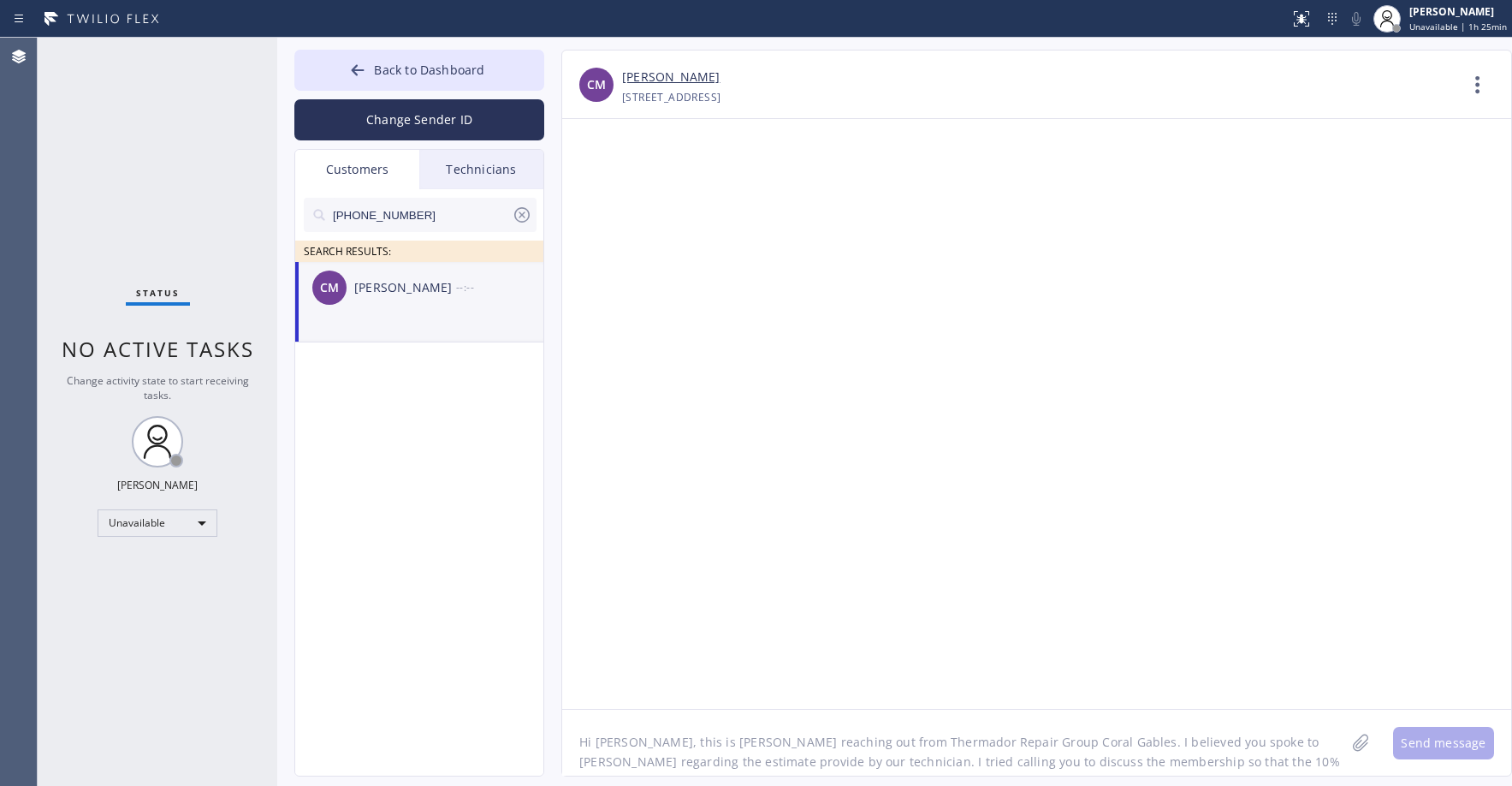
scroll to position [14, 0]
click at [648, 78] on link "[PERSON_NAME]" at bounding box center [671, 78] width 98 height 20
drag, startPoint x: 732, startPoint y: 766, endPoint x: 665, endPoint y: 767, distance: 67.0
click at [665, 767] on textarea "Hi [PERSON_NAME], this is [PERSON_NAME] reaching out from Thermador Repair Grou…" at bounding box center [969, 742] width 814 height 66
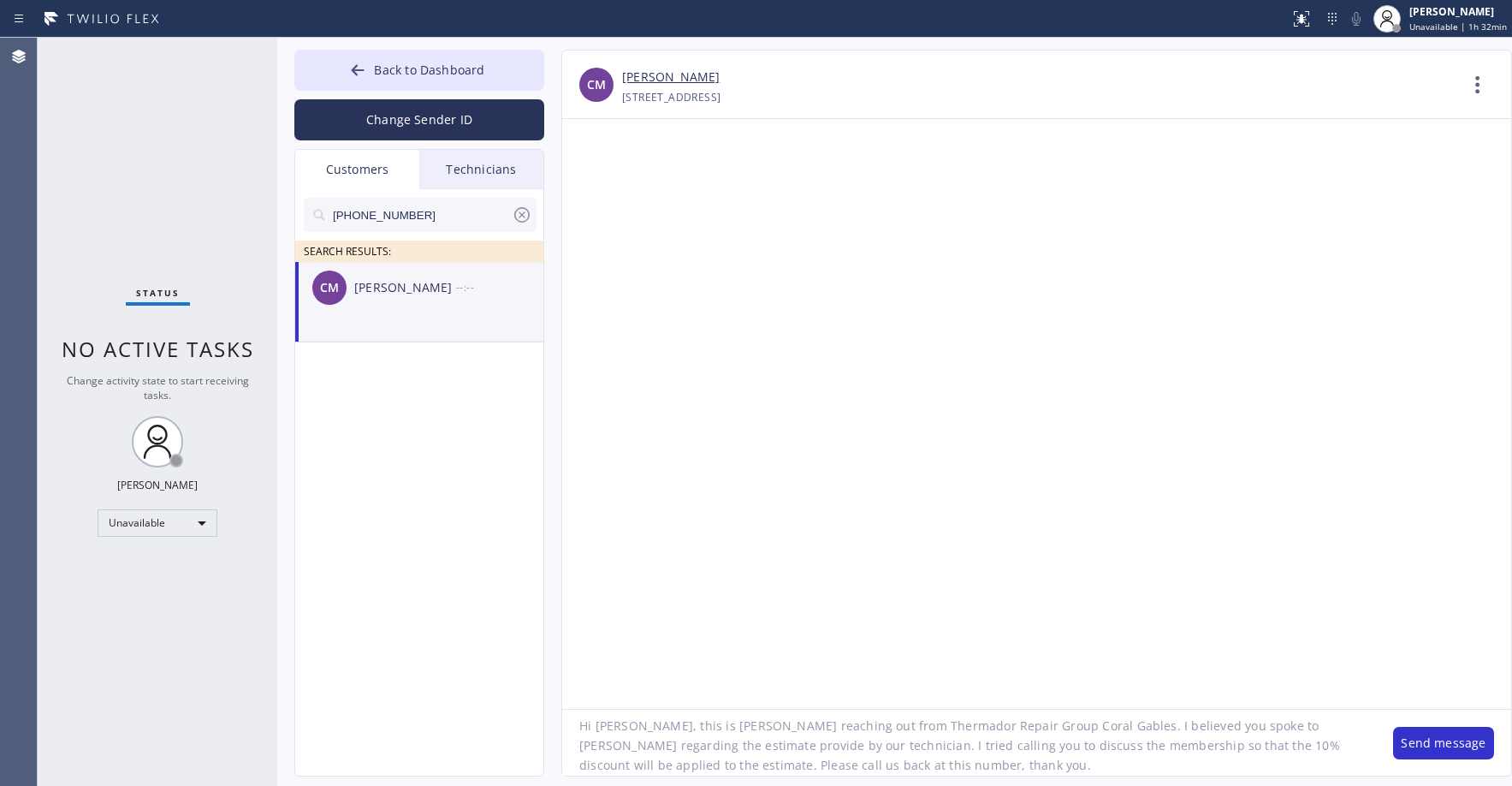
paste textarea "[PHONE_NUMBER]"
type textarea "Hi [PERSON_NAME], this is [PERSON_NAME] reaching out from Thermador Repair Grou…"
click at [1430, 748] on button "Send message" at bounding box center [1444, 742] width 101 height 32
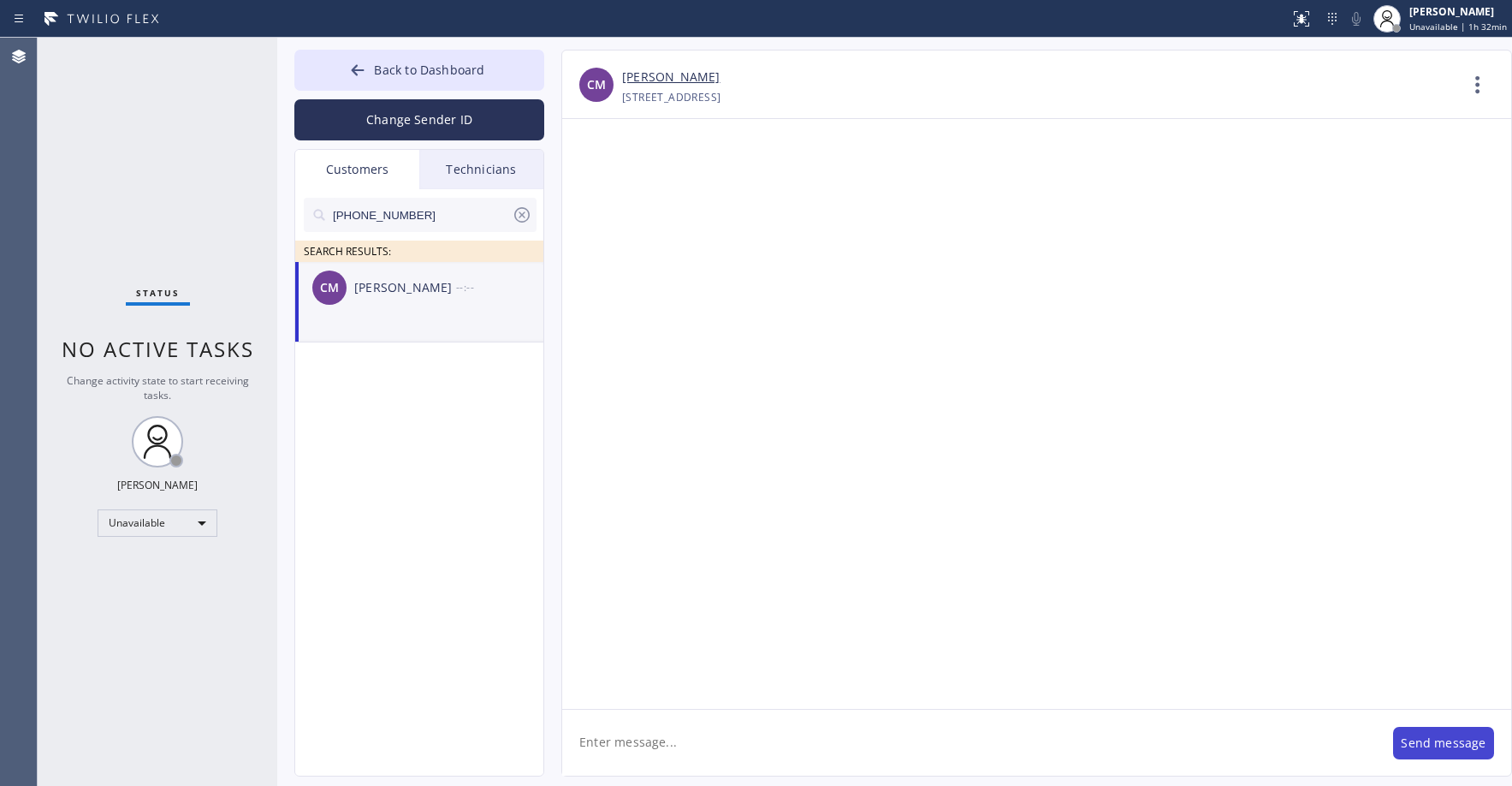
scroll to position [0, 0]
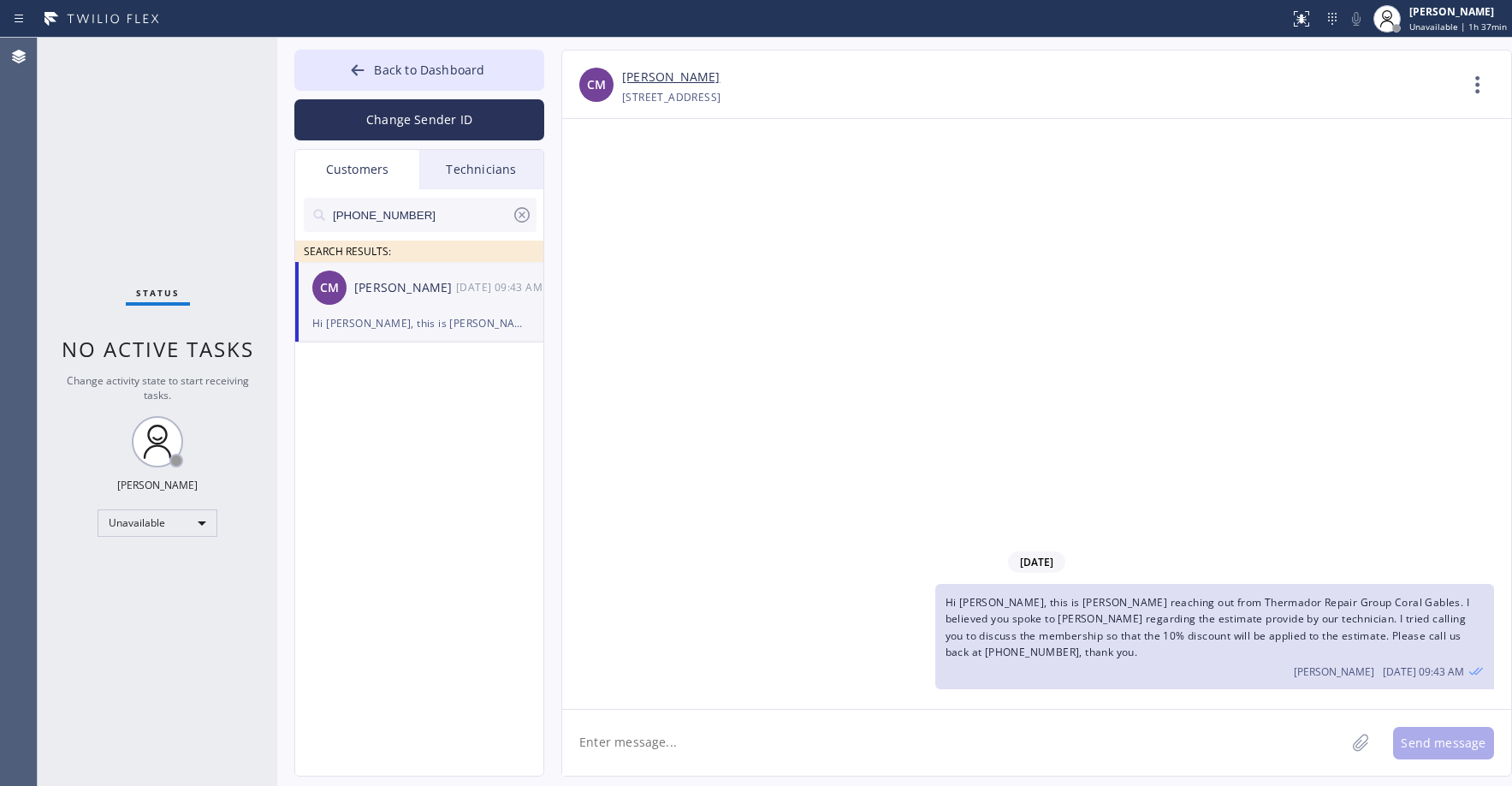
click at [135, 144] on div "Status No active tasks Change activity state to start receiving tasks. [PERSON_…" at bounding box center [157, 411] width 240 height 748
click at [523, 213] on icon at bounding box center [522, 215] width 16 height 16
click at [408, 60] on button "Back to Dashboard" at bounding box center [419, 70] width 250 height 41
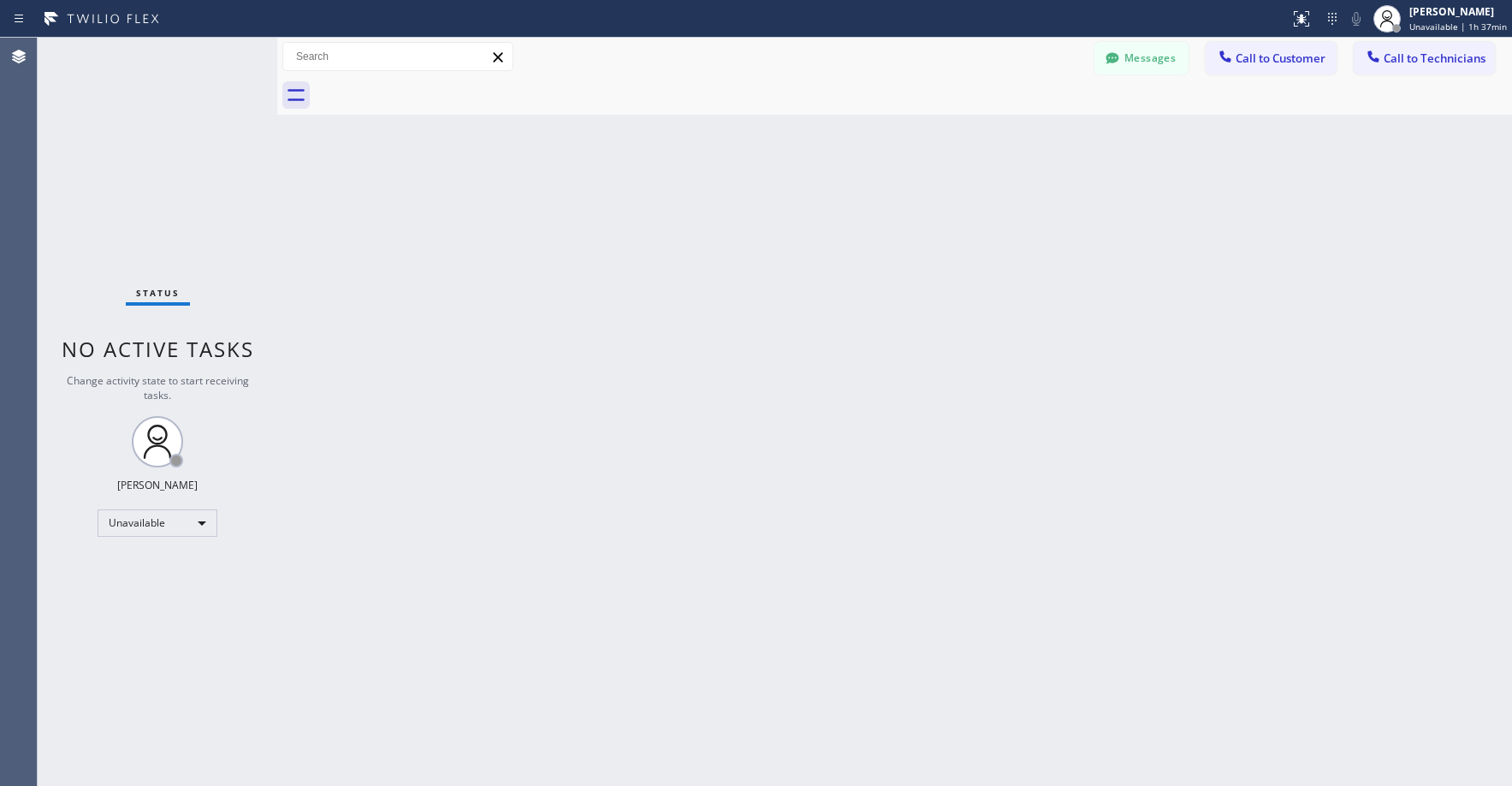
drag, startPoint x: 111, startPoint y: 147, endPoint x: 136, endPoint y: 185, distance: 45.5
click at [109, 149] on div "Status No active tasks Change activity state to start receiving tasks. [PERSON_…" at bounding box center [157, 411] width 240 height 748
click at [132, 122] on div "Status No active tasks Change activity state to start receiving tasks. [PERSON_…" at bounding box center [157, 411] width 240 height 748
click at [130, 154] on div "Status No active tasks Change activity state to start receiving tasks. [PERSON_…" at bounding box center [157, 411] width 240 height 748
click at [1163, 60] on button "Messages" at bounding box center [1142, 58] width 94 height 32
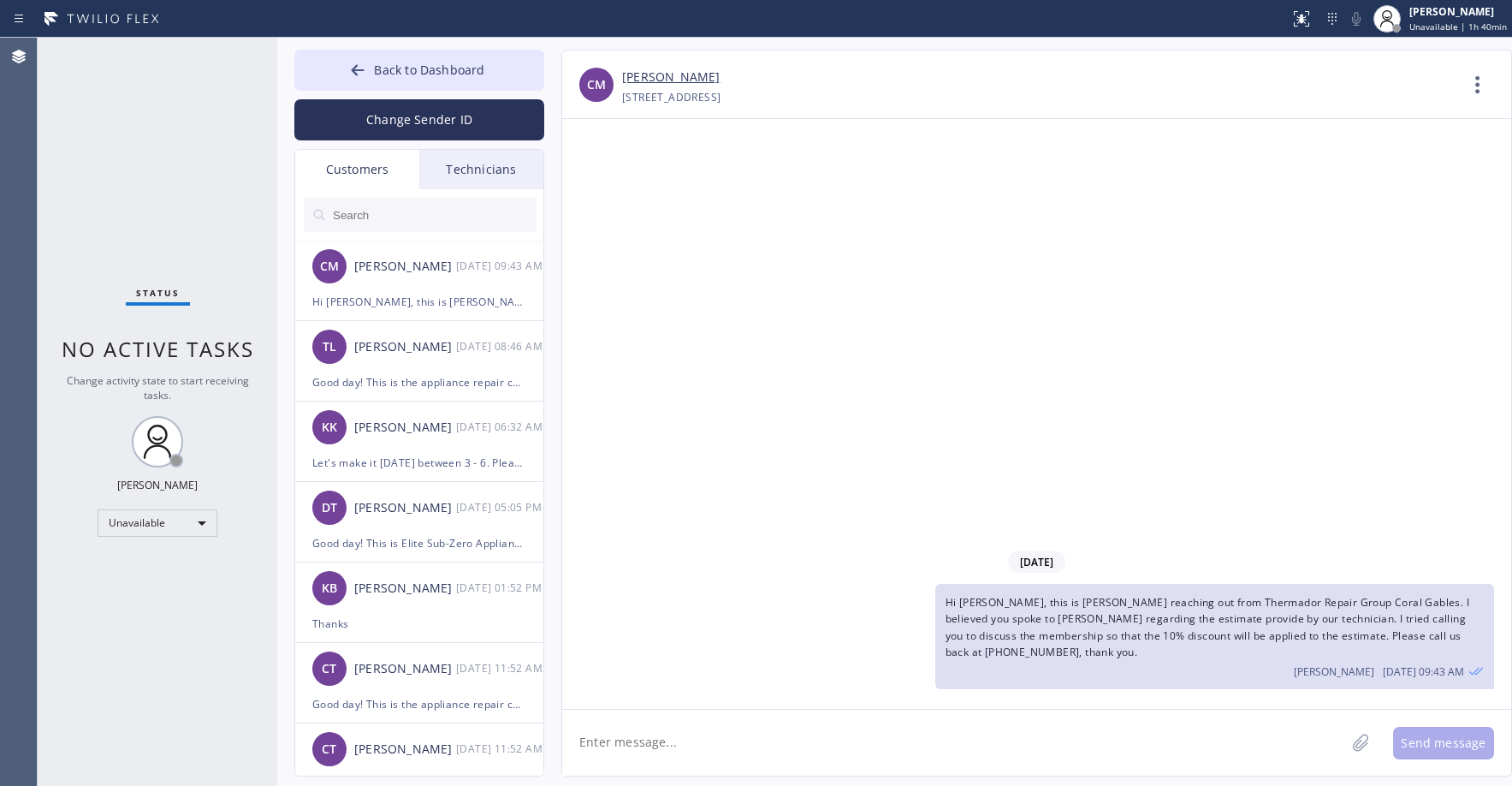
click at [360, 217] on input "text" at bounding box center [434, 214] width 206 height 34
paste input "FX41H4"
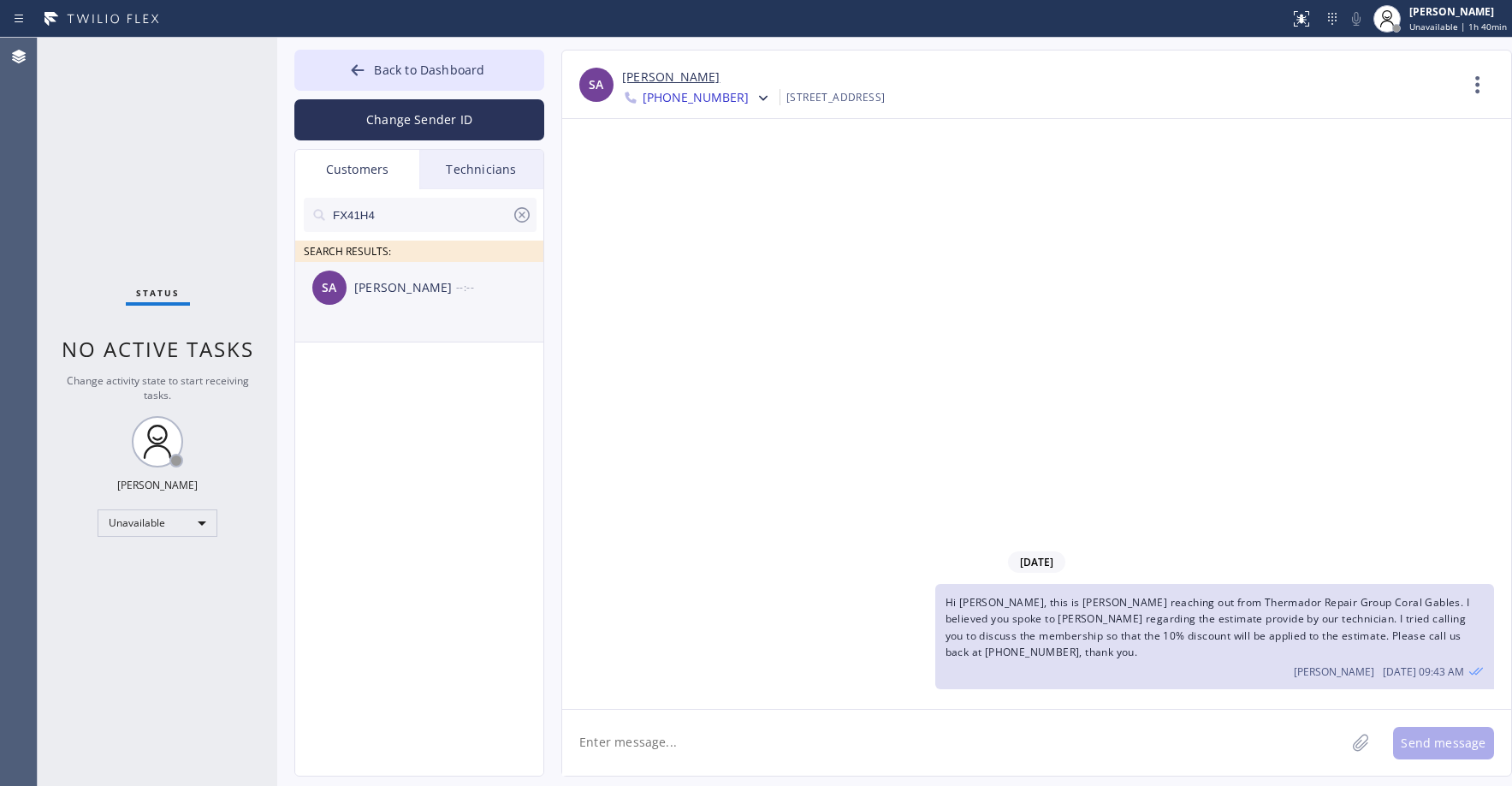
type input "FX41H4"
click at [397, 314] on li "SA [PERSON_NAME] --:--" at bounding box center [420, 302] width 250 height 80
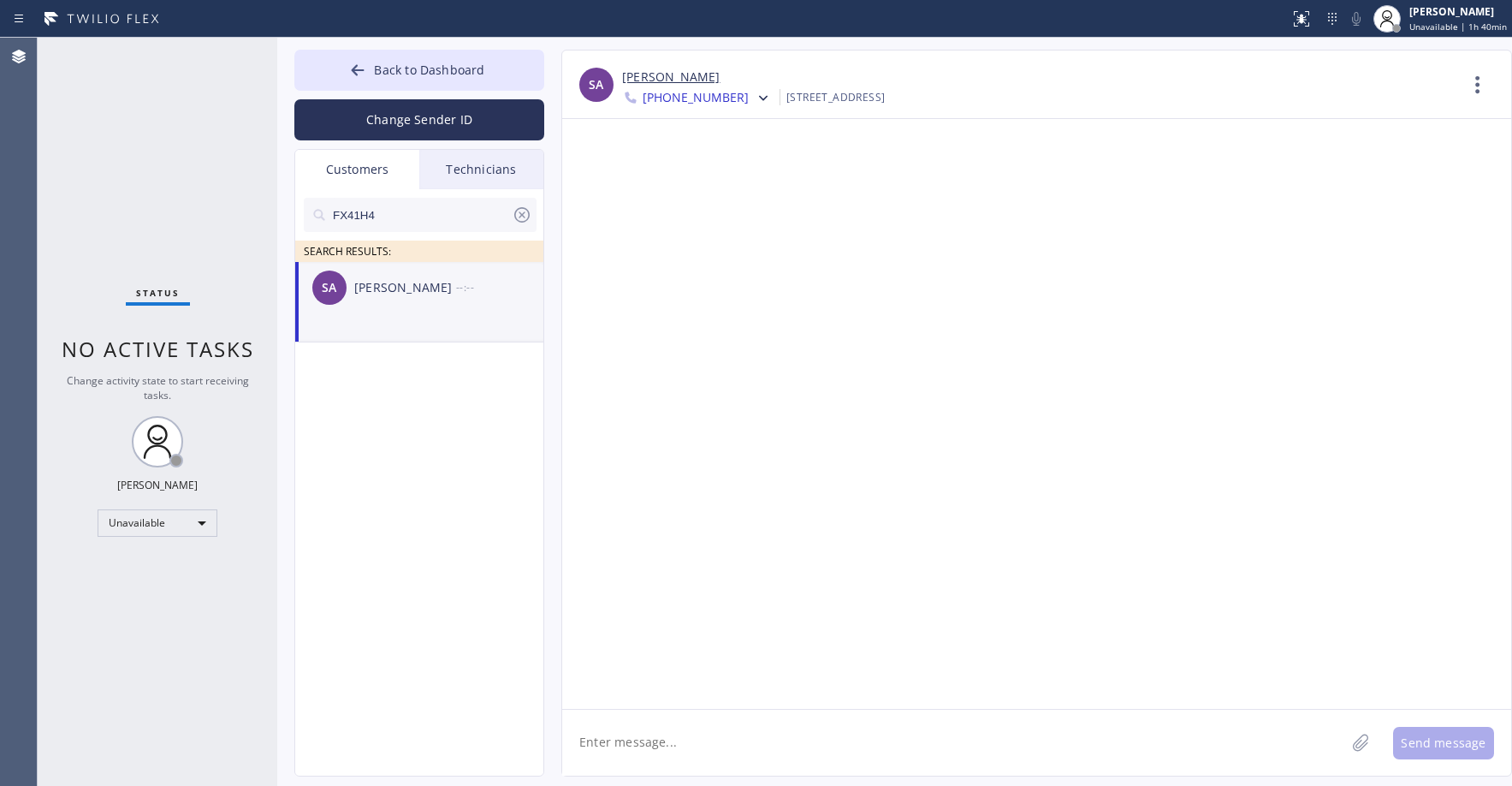
click at [664, 735] on textarea at bounding box center [953, 742] width 783 height 66
type textarea "H"
click at [634, 735] on textarea at bounding box center [953, 742] width 783 height 66
paste textarea "Good day! This is the appliance repair company you recently contacted. Unfortun…"
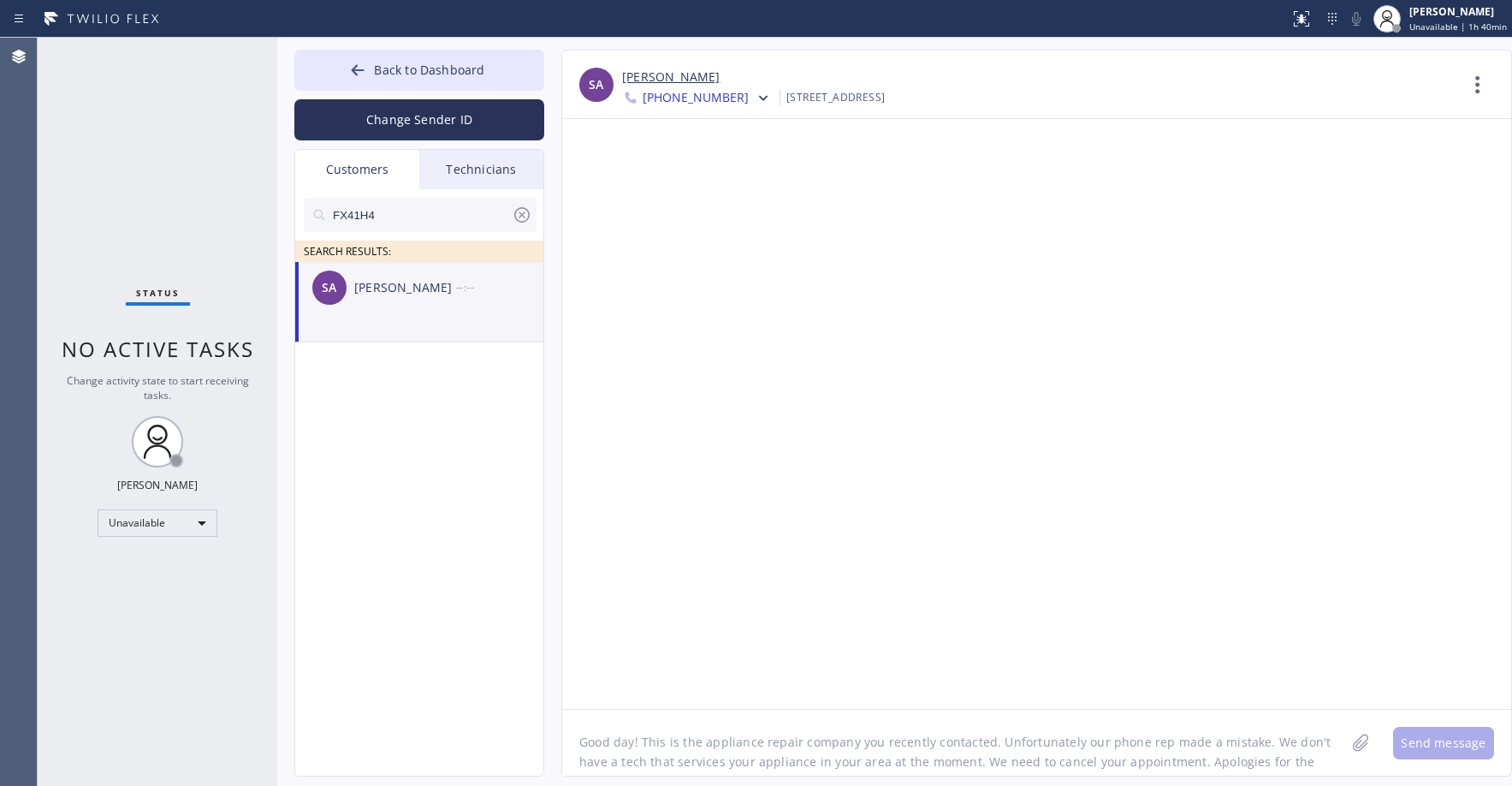
scroll to position [14, 0]
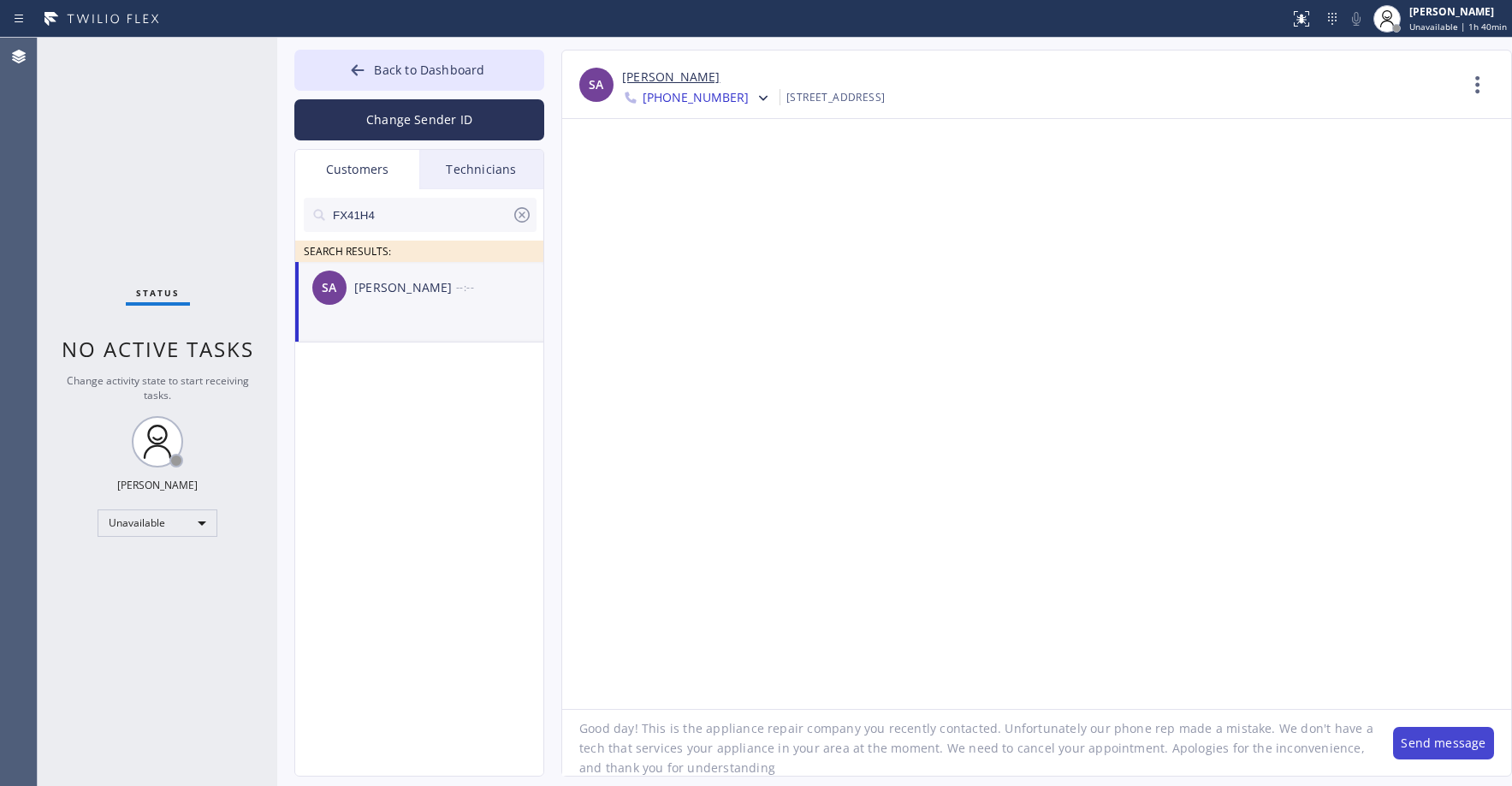
type textarea "Good day! This is the appliance repair company you recently contacted. Unfortun…"
click at [1450, 749] on button "Send message" at bounding box center [1444, 742] width 101 height 32
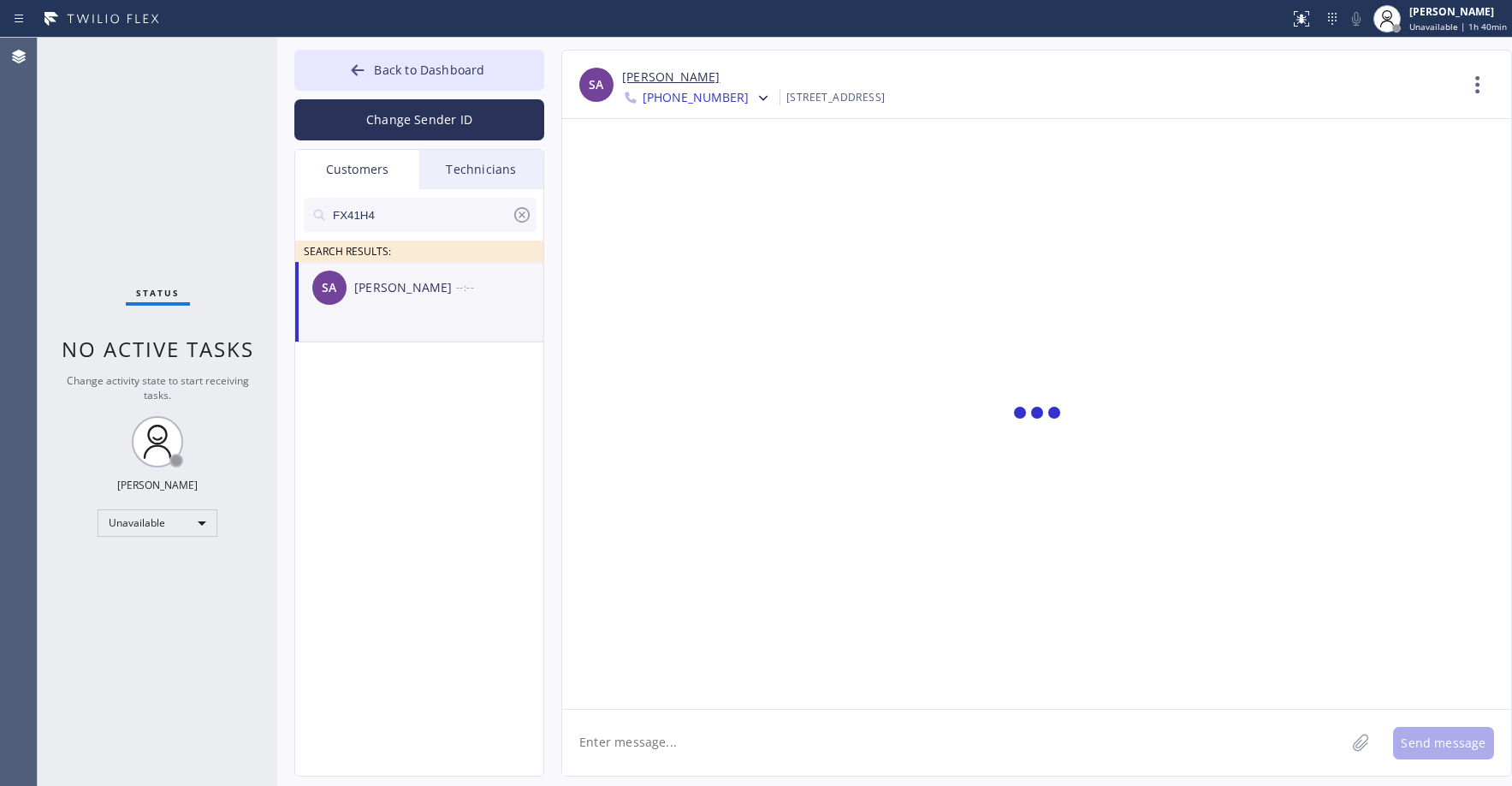
scroll to position [0, 0]
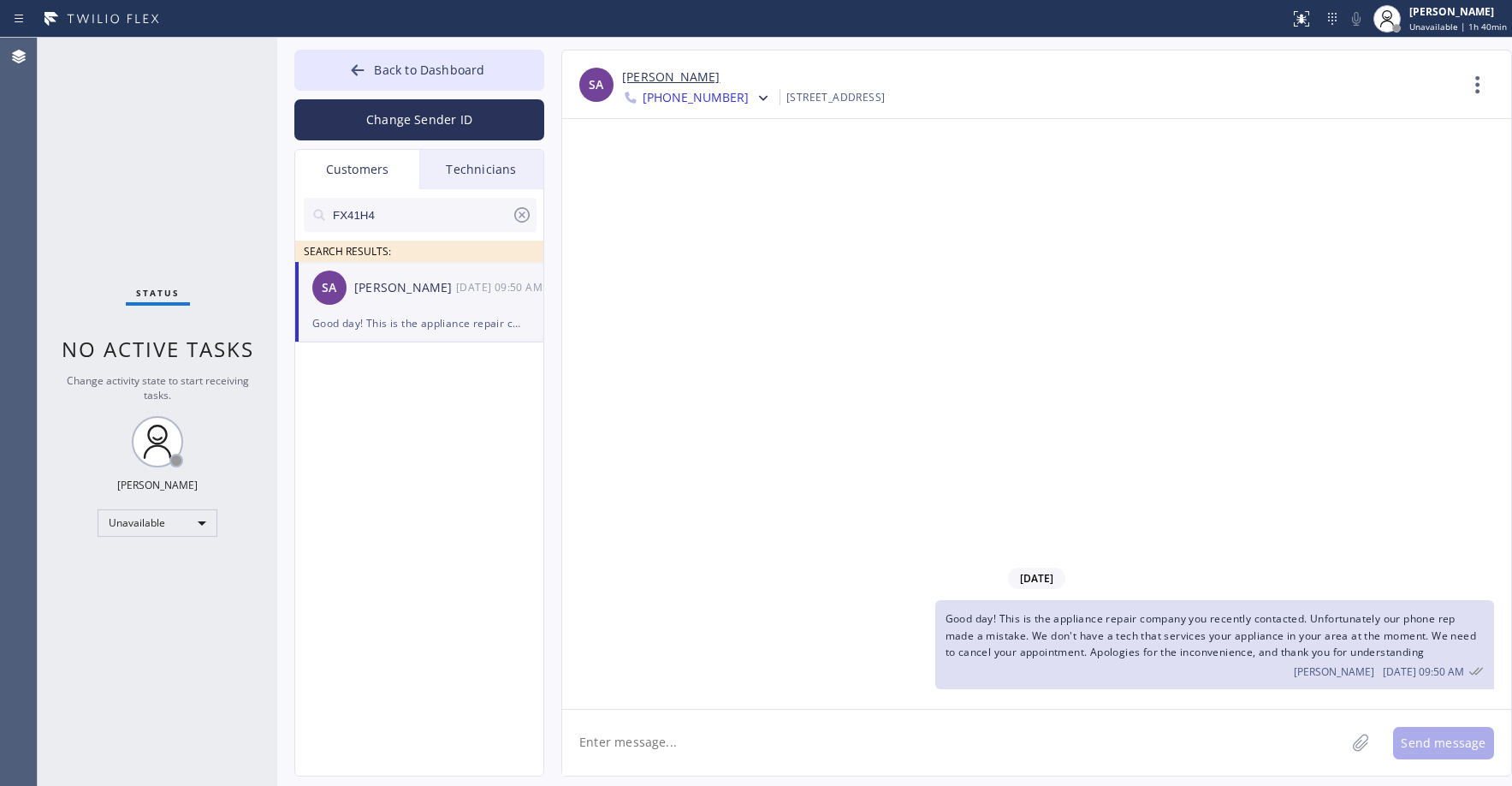
click at [1157, 634] on span "Good day! This is the appliance repair company you recently contacted. Unfortun…" at bounding box center [1210, 634] width 531 height 47
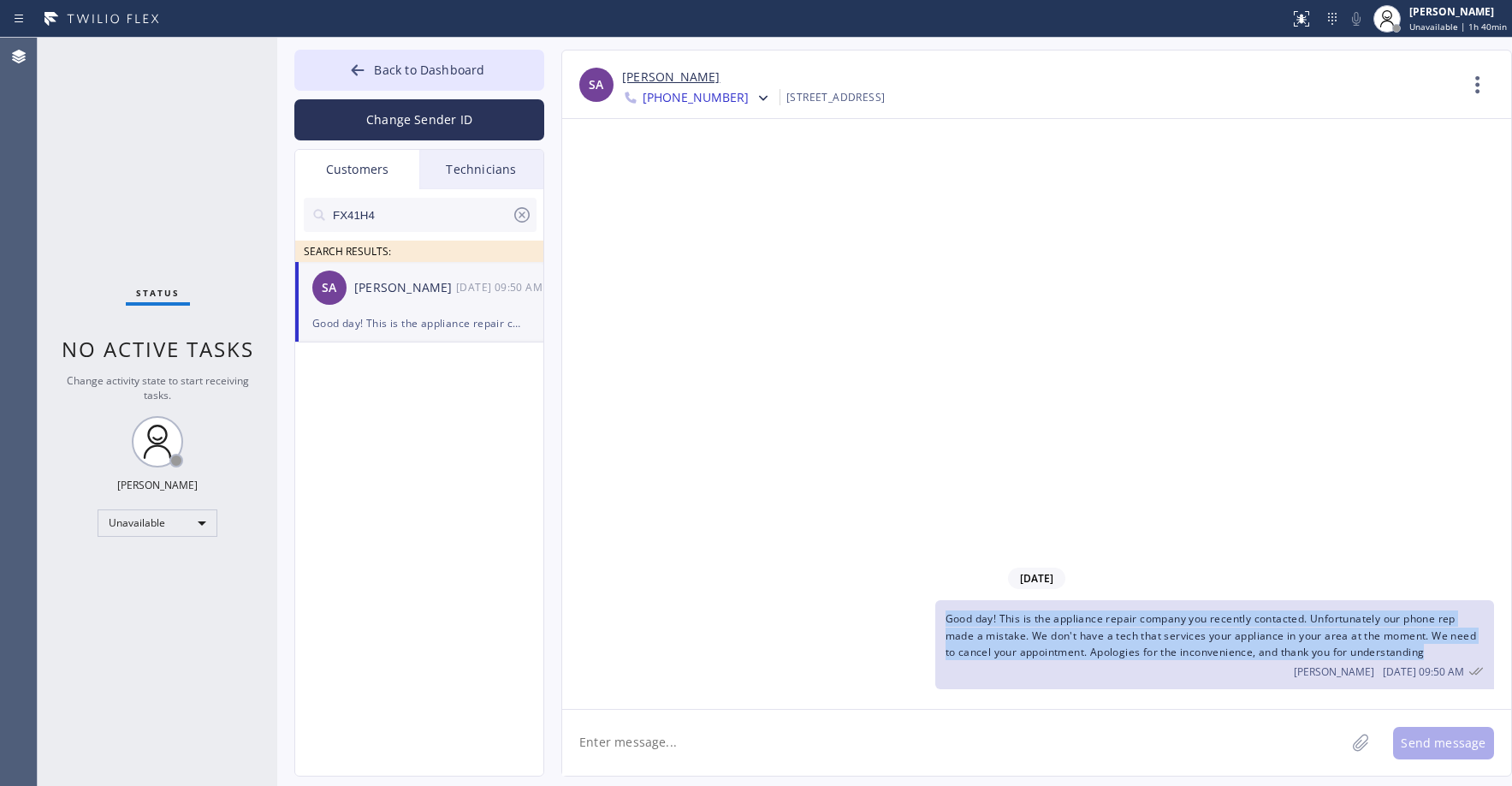
click at [1157, 634] on span "Good day! This is the appliance repair company you recently contacted. Unfortun…" at bounding box center [1210, 634] width 531 height 47
copy span "Good day! This is the appliance repair company you recently contacted. Unfortun…"
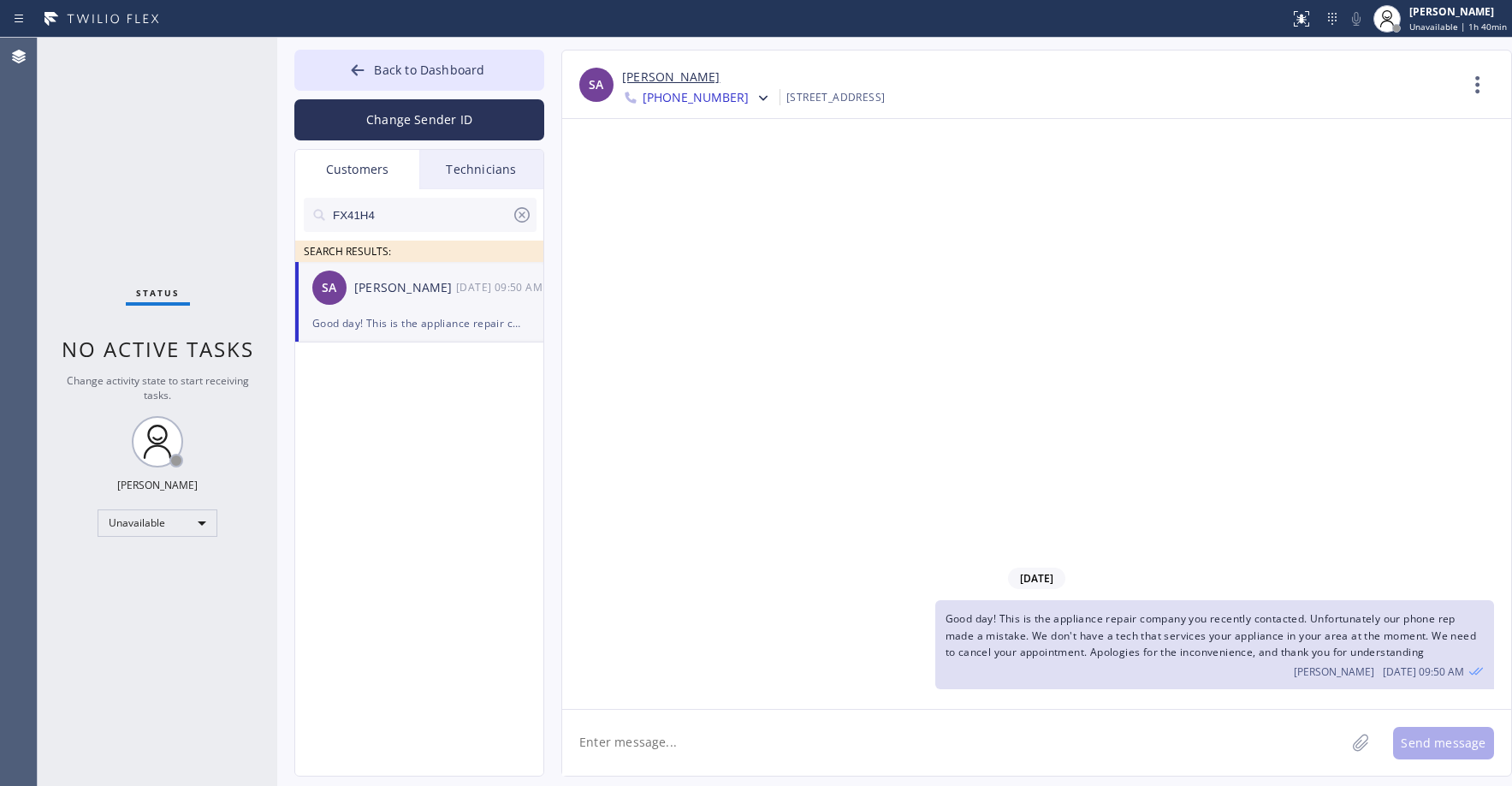
click at [689, 103] on span "[PHONE_NUMBER]" at bounding box center [696, 99] width 106 height 21
click at [702, 214] on div "[PHONE_NUMBER]" at bounding box center [721, 215] width 197 height 39
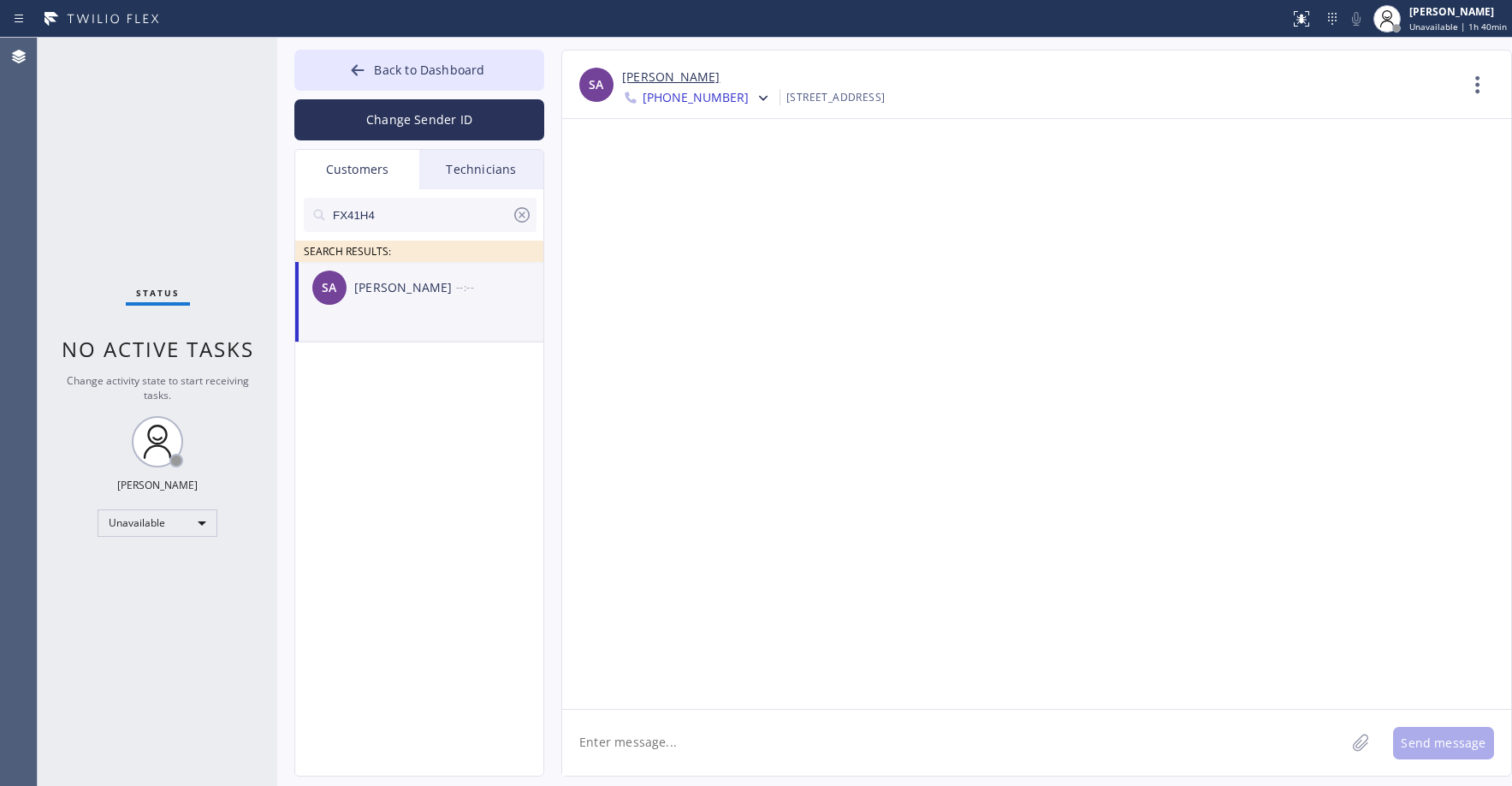
click at [718, 742] on textarea at bounding box center [953, 742] width 783 height 66
paste textarea "Good day! This is the appliance repair company you recently contacted. Unfortun…"
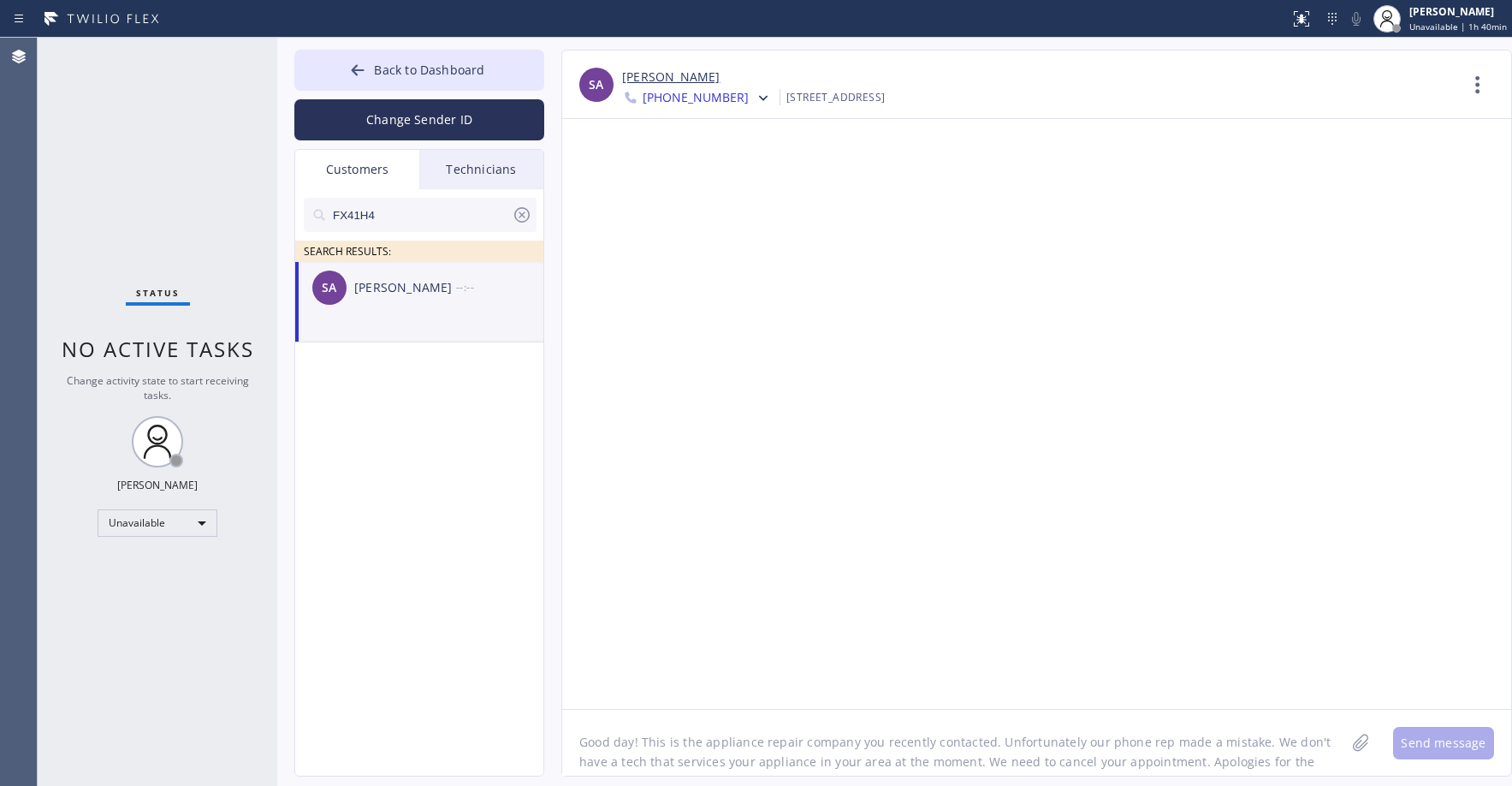
scroll to position [33, 0]
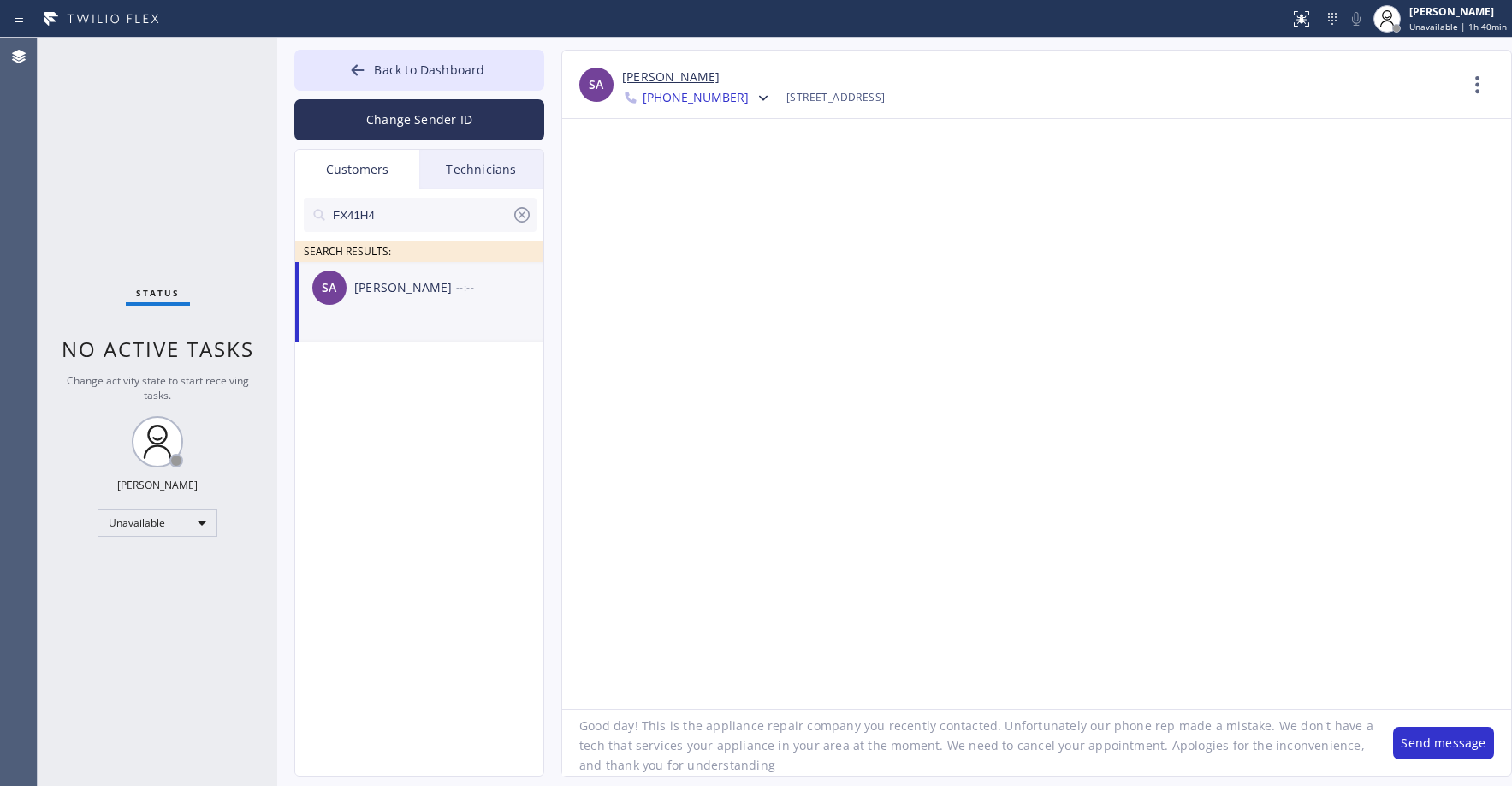
type textarea "Good day! This is the appliance repair company you recently contacted. Unfortun…"
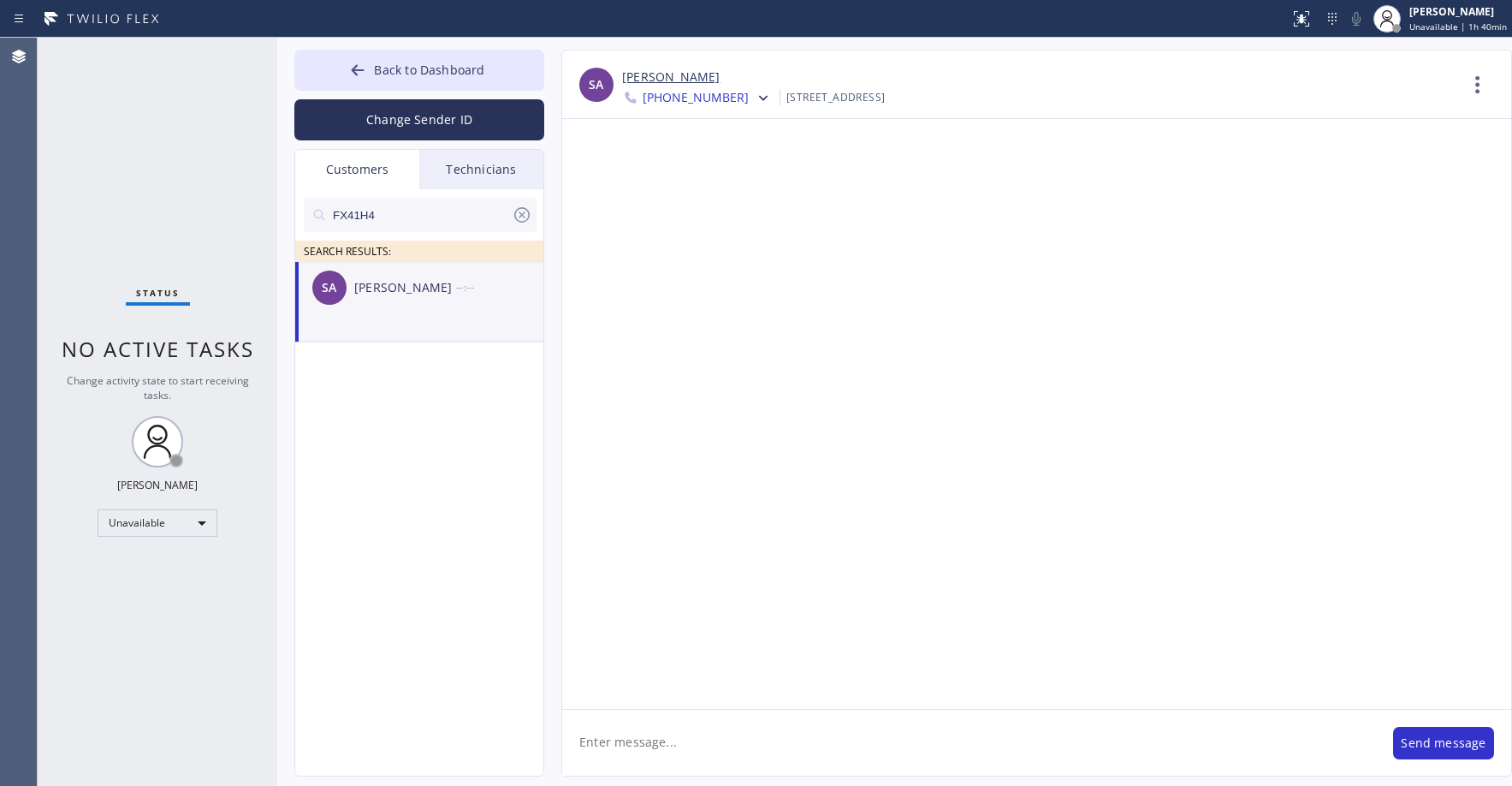
scroll to position [0, 0]
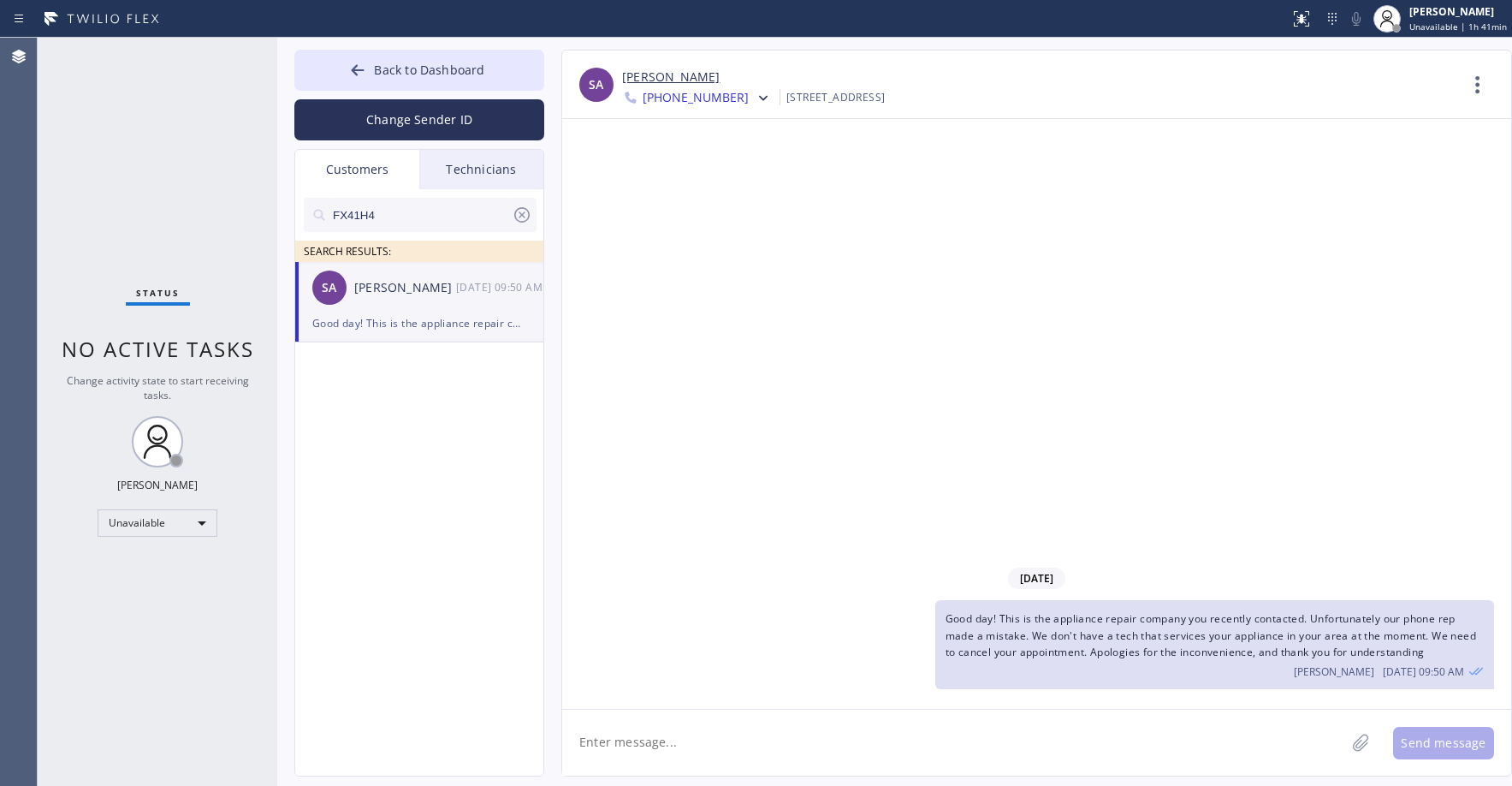
click at [158, 135] on div "Status No active tasks Change activity state to start receiving tasks. [PERSON_…" at bounding box center [157, 411] width 240 height 748
click at [441, 80] on button "Back to Dashboard" at bounding box center [419, 70] width 250 height 41
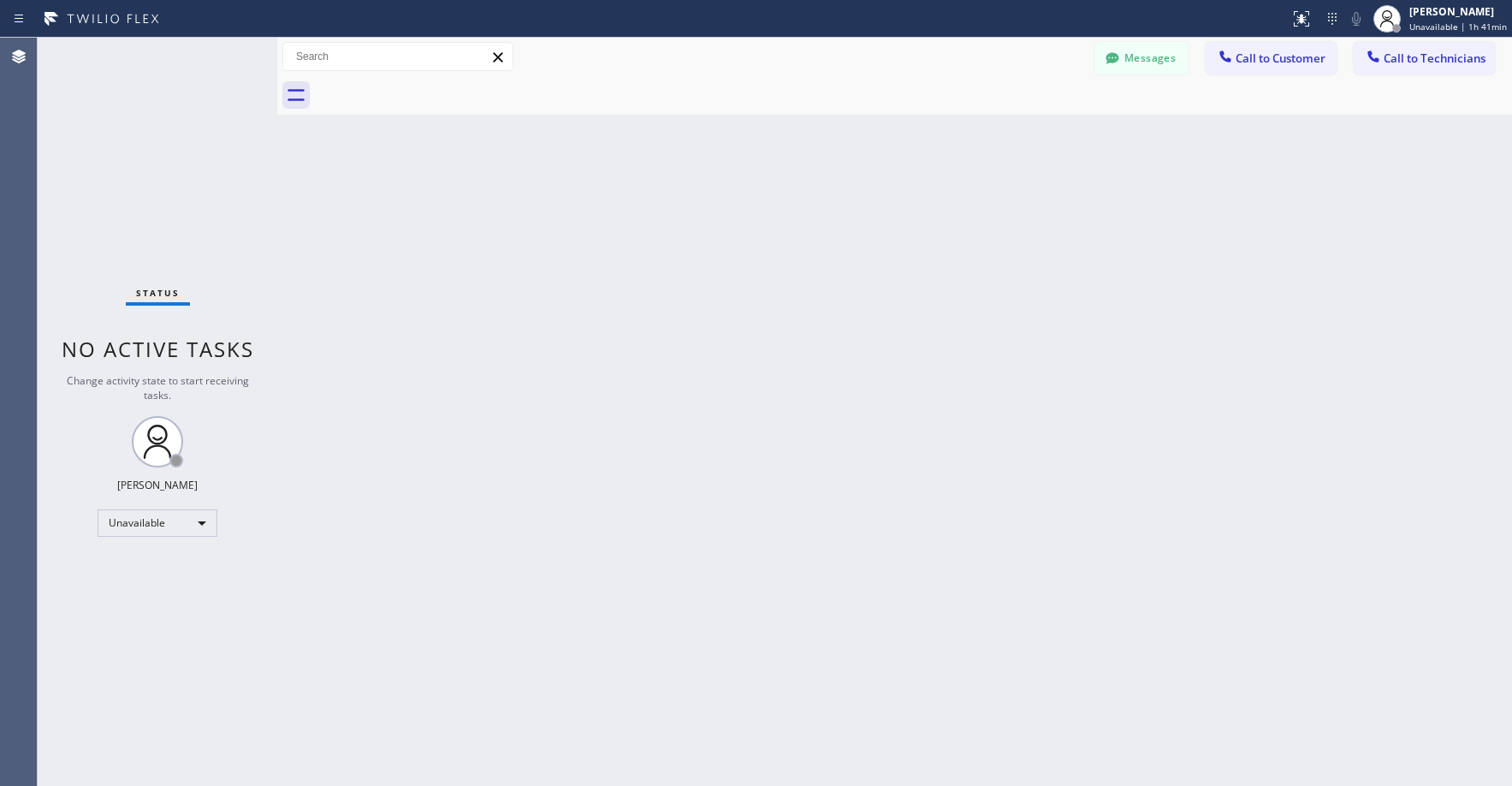
click at [177, 126] on div "Status No active tasks Change activity state to start receiving tasks. [PERSON_…" at bounding box center [157, 411] width 240 height 748
drag, startPoint x: 159, startPoint y: 148, endPoint x: 138, endPoint y: 293, distance: 146.5
click at [160, 151] on div "Status No active tasks Change activity state to start receiving tasks. [PERSON_…" at bounding box center [157, 411] width 240 height 748
click at [134, 524] on div "Unavailable" at bounding box center [158, 522] width 120 height 27
click at [147, 608] on li "Break" at bounding box center [157, 611] width 117 height 21
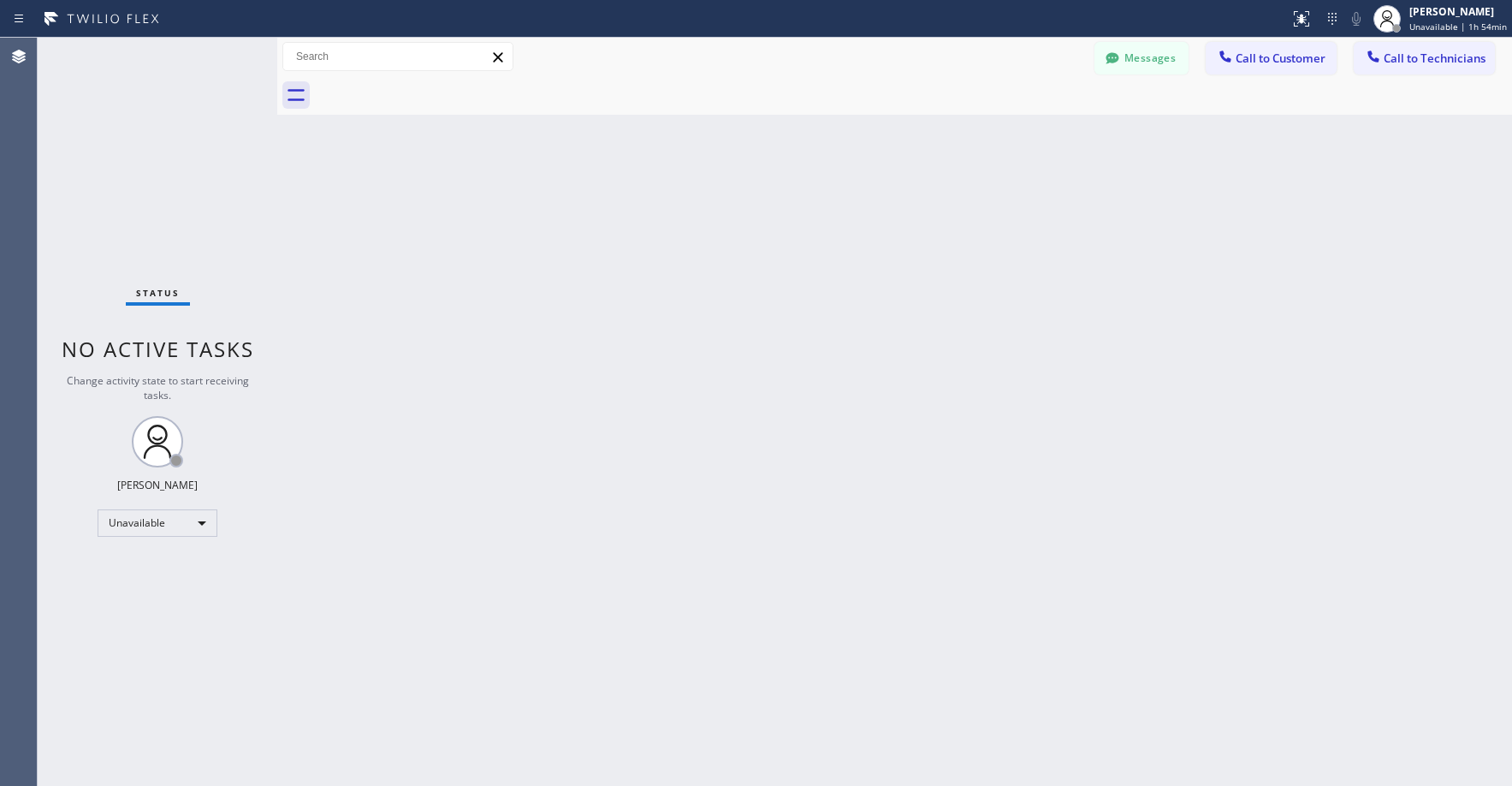
click at [173, 191] on div "Status No active tasks Change activity state to start receiving tasks. [PERSON_…" at bounding box center [157, 411] width 240 height 748
click at [133, 532] on div "Break" at bounding box center [158, 522] width 120 height 27
click at [145, 586] on li "Unavailable" at bounding box center [157, 590] width 117 height 21
drag, startPoint x: 135, startPoint y: 139, endPoint x: 129, endPoint y: 264, distance: 125.1
click at [135, 140] on div "Status No active tasks Change activity state to start receiving tasks. [PERSON_…" at bounding box center [157, 411] width 240 height 748
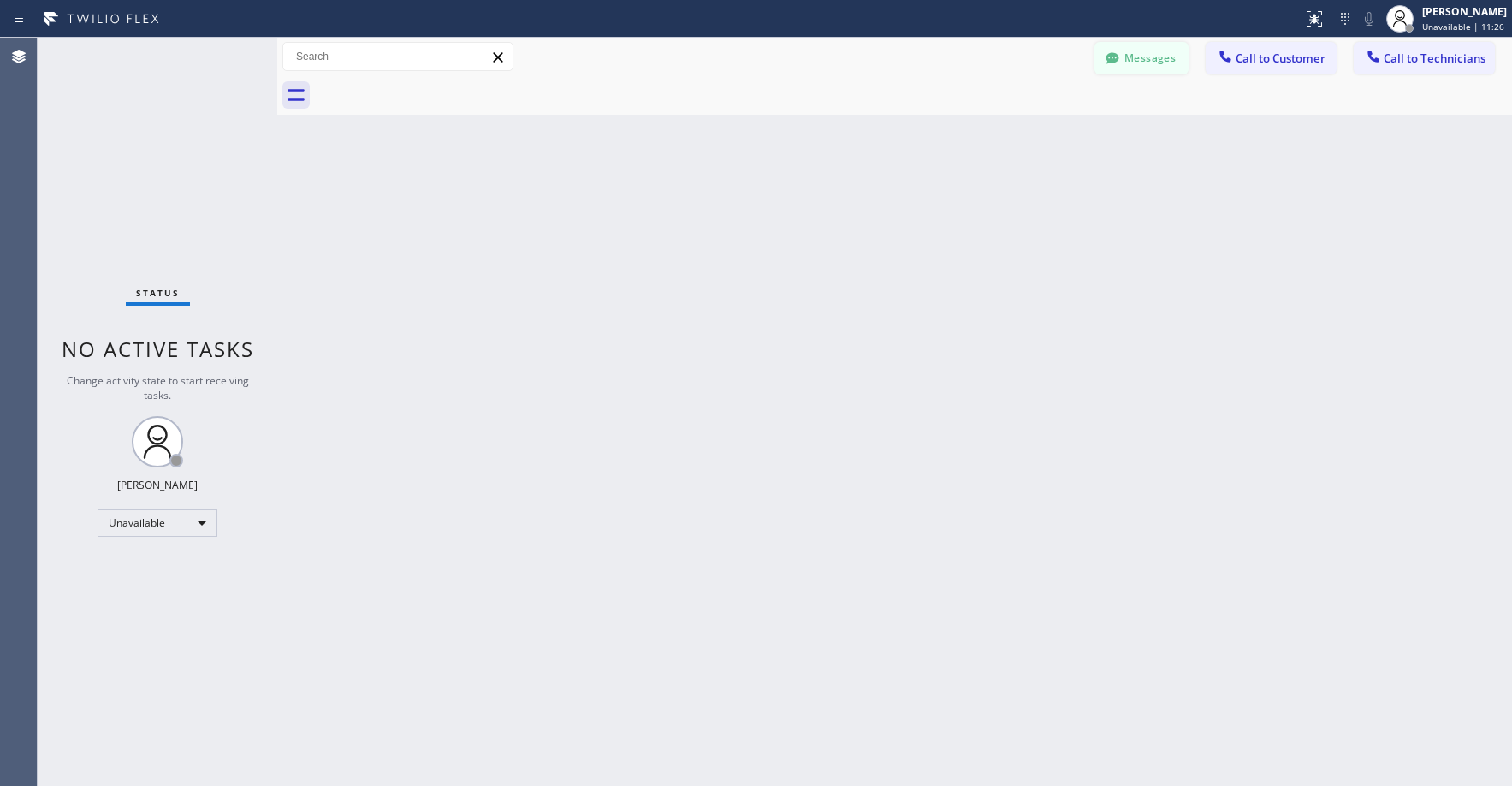
click at [1124, 71] on button "Messages" at bounding box center [1142, 58] width 94 height 32
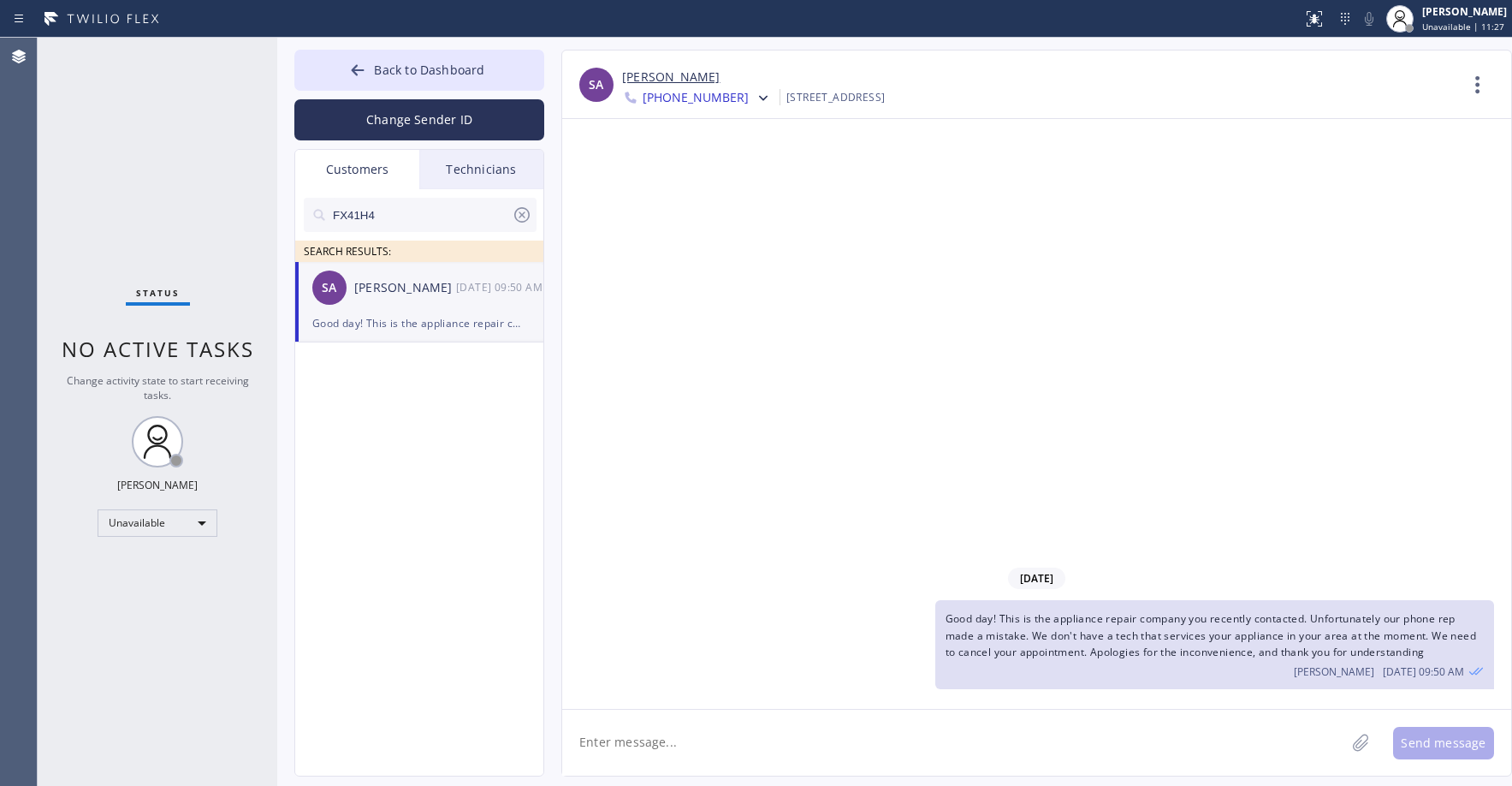
click at [519, 215] on icon at bounding box center [522, 215] width 21 height 21
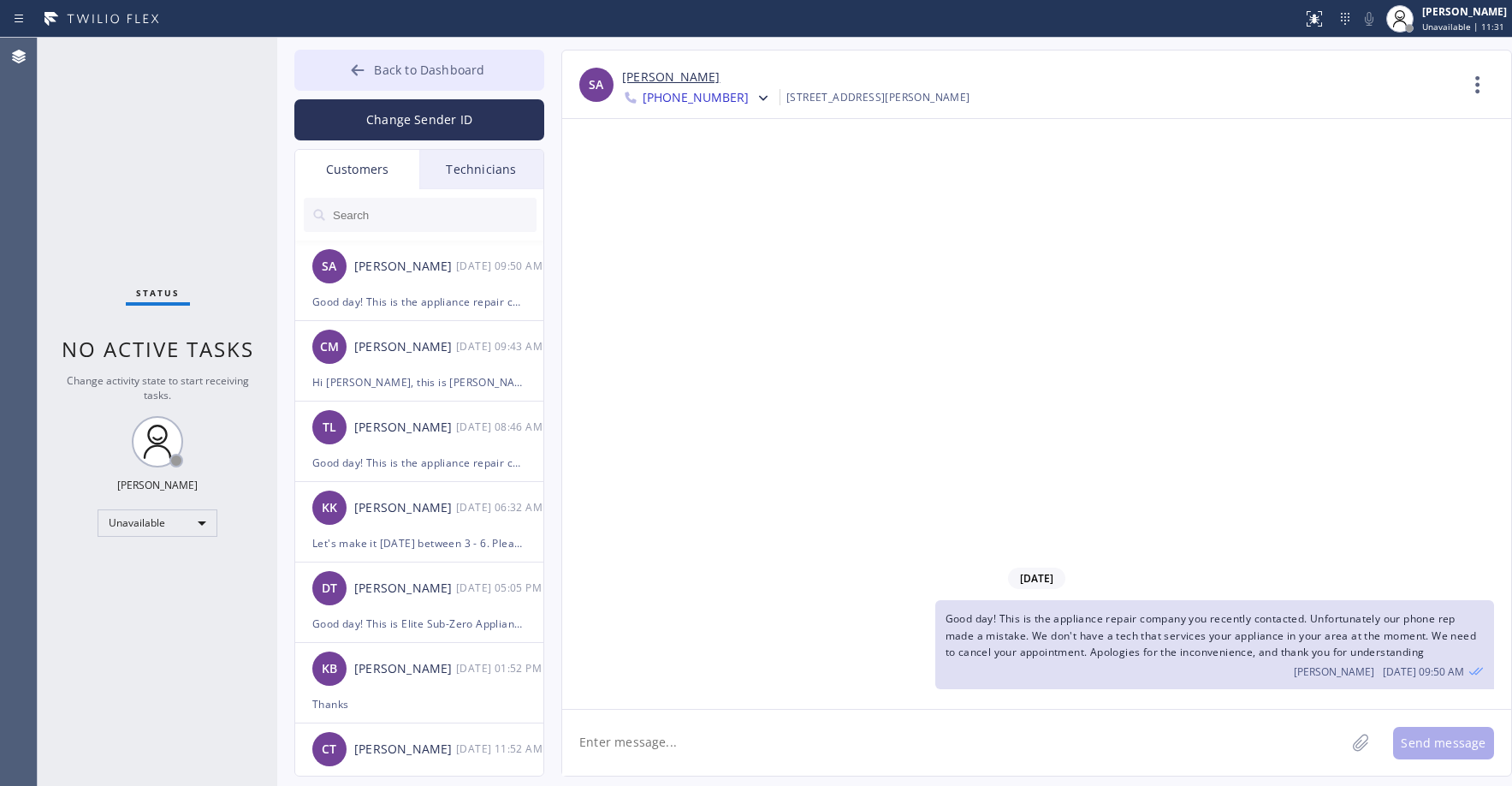
click at [375, 72] on span "Back to Dashboard" at bounding box center [429, 70] width 111 height 17
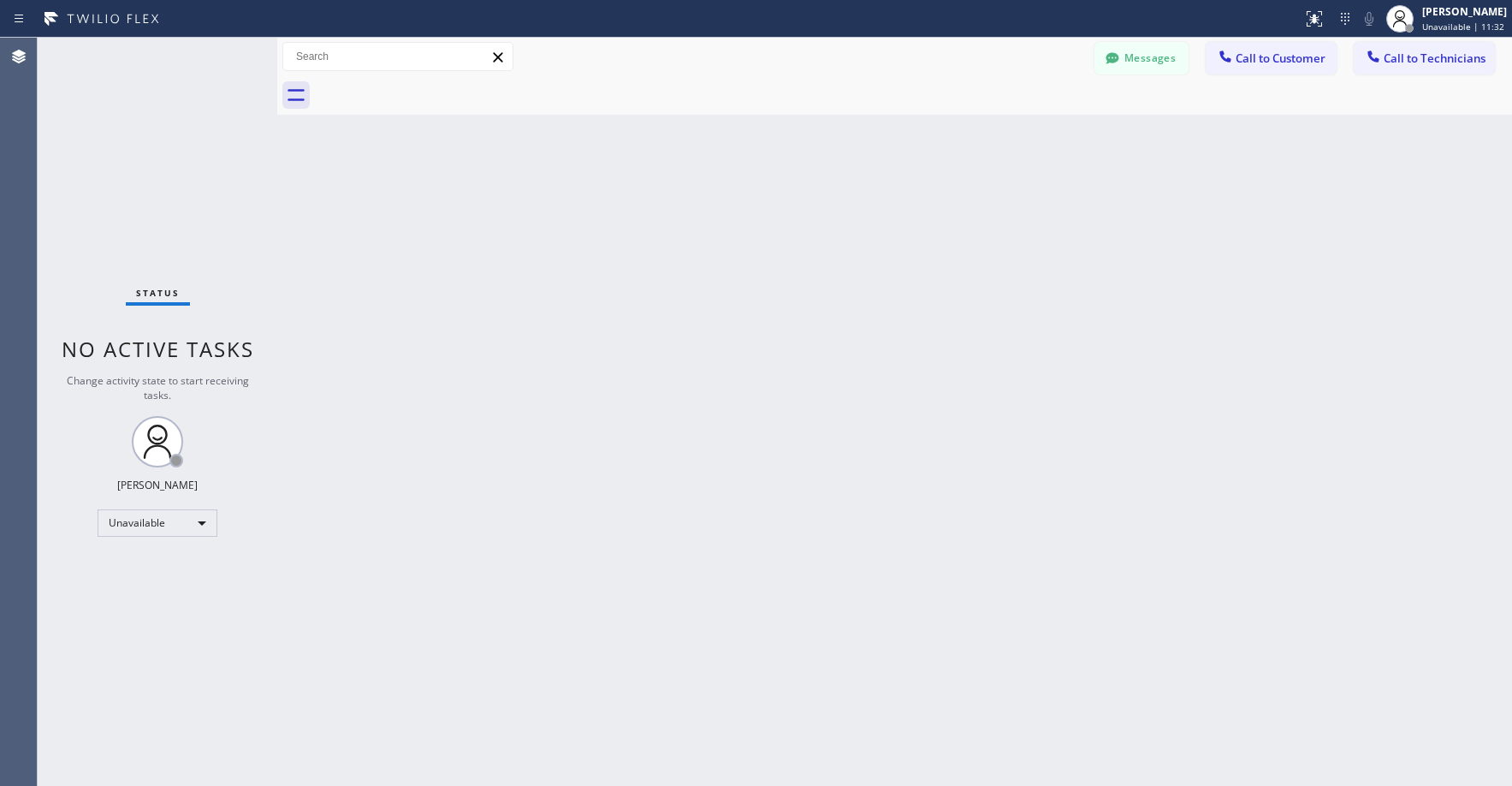
click at [120, 213] on div "Status No active tasks Change activity state to start receiving tasks. [PERSON_…" at bounding box center [157, 411] width 240 height 748
click at [137, 191] on div "Status No active tasks Change activity state to start receiving tasks. [PERSON_…" at bounding box center [157, 411] width 240 height 748
click at [169, 211] on div "Status No active tasks Change activity state to start receiving tasks. [PERSON_…" at bounding box center [157, 411] width 240 height 748
click at [199, 249] on div "Status No active tasks Change activity state to start receiving tasks. [PERSON_…" at bounding box center [157, 411] width 240 height 748
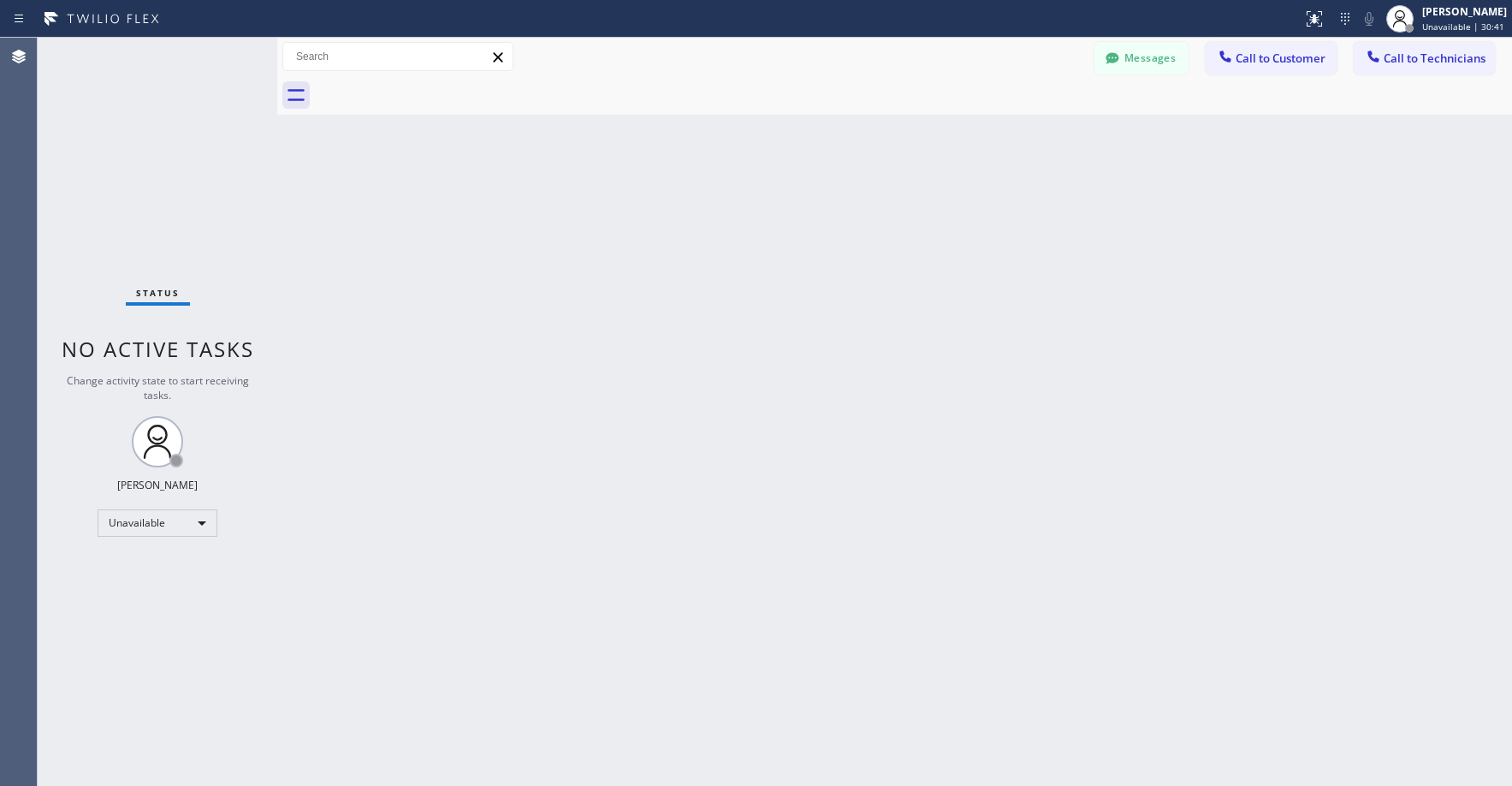
drag, startPoint x: 186, startPoint y: 228, endPoint x: 111, endPoint y: 510, distance: 291.8
click at [185, 233] on div "Status No active tasks Change activity state to start receiving tasks. [PERSON_…" at bounding box center [157, 411] width 240 height 748
click at [160, 173] on div "Status No active tasks Change activity state to start receiving tasks. [PERSON_…" at bounding box center [157, 411] width 240 height 748
drag, startPoint x: 119, startPoint y: 152, endPoint x: 129, endPoint y: 334, distance: 182.3
click at [121, 166] on div "Status No active tasks Change activity state to start receiving tasks. [PERSON_…" at bounding box center [157, 411] width 240 height 748
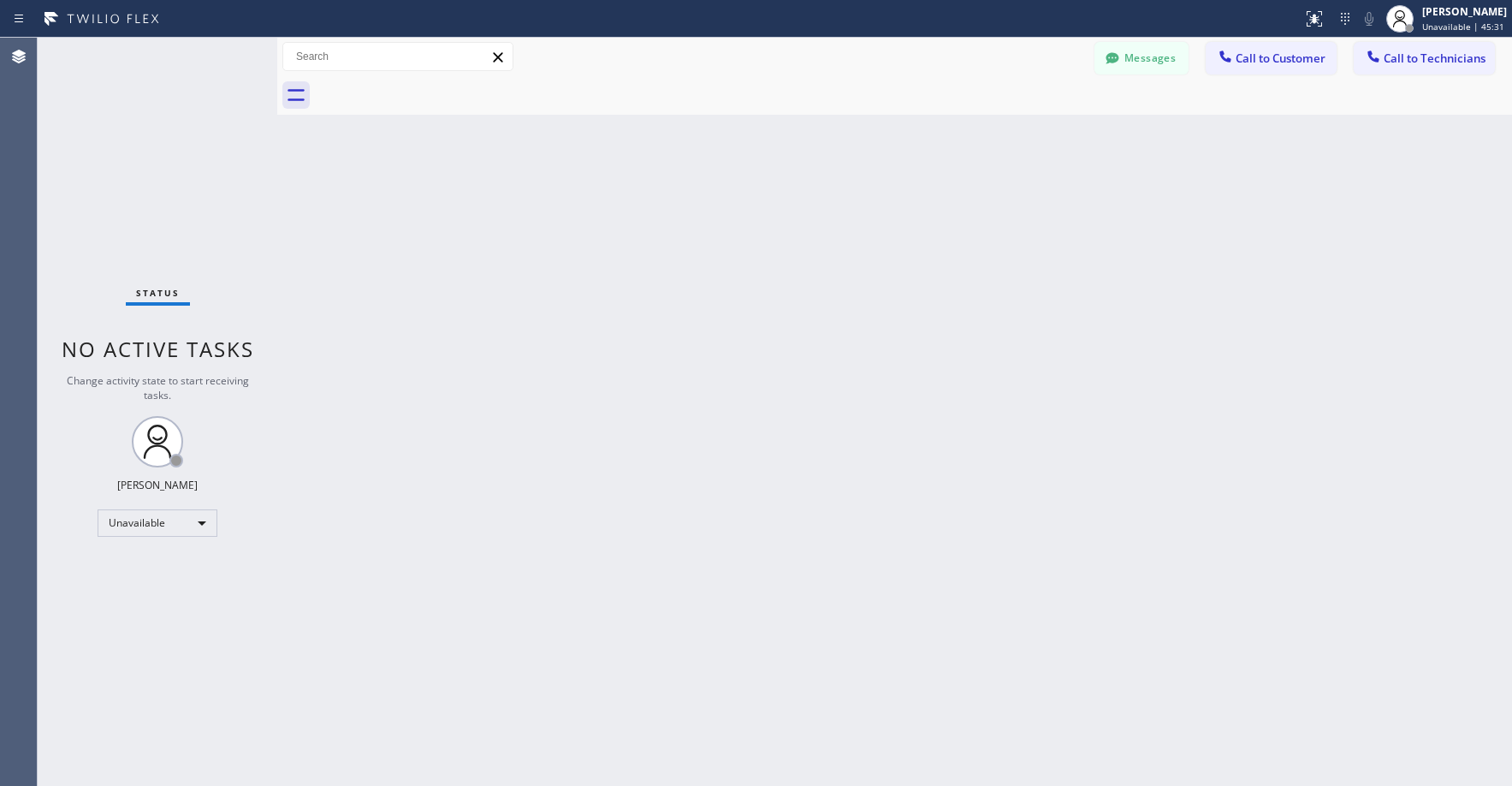
click at [166, 247] on div "Status No active tasks Change activity state to start receiving tasks. [PERSON_…" at bounding box center [157, 411] width 240 height 748
click at [162, 239] on div "Status No active tasks Change activity state to start receiving tasks. [PERSON_…" at bounding box center [157, 411] width 240 height 748
